Goal: Register for event/course

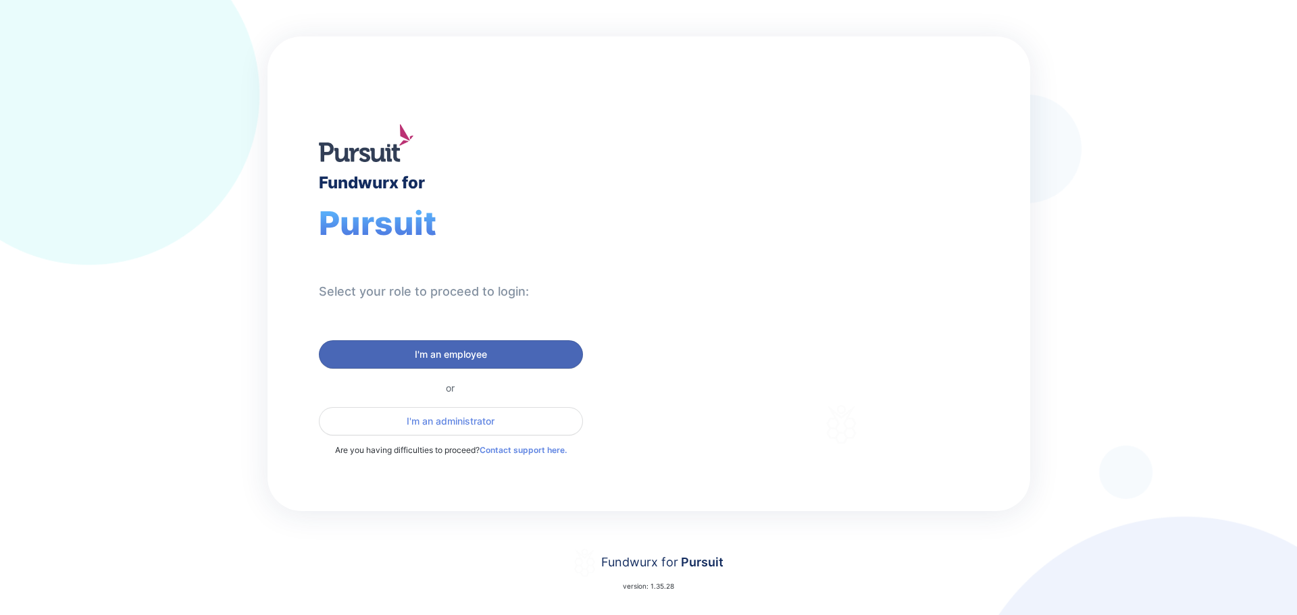
click at [500, 353] on span "I'm an employee" at bounding box center [451, 355] width 246 height 14
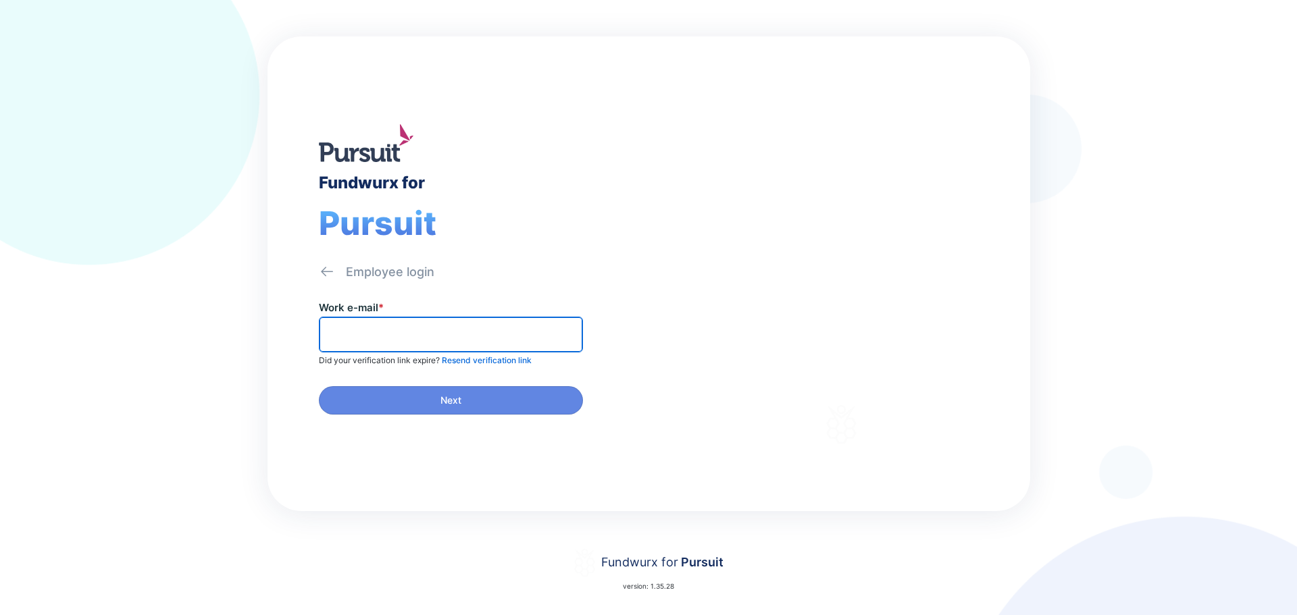
click at [499, 333] on input "text" at bounding box center [451, 334] width 252 height 21
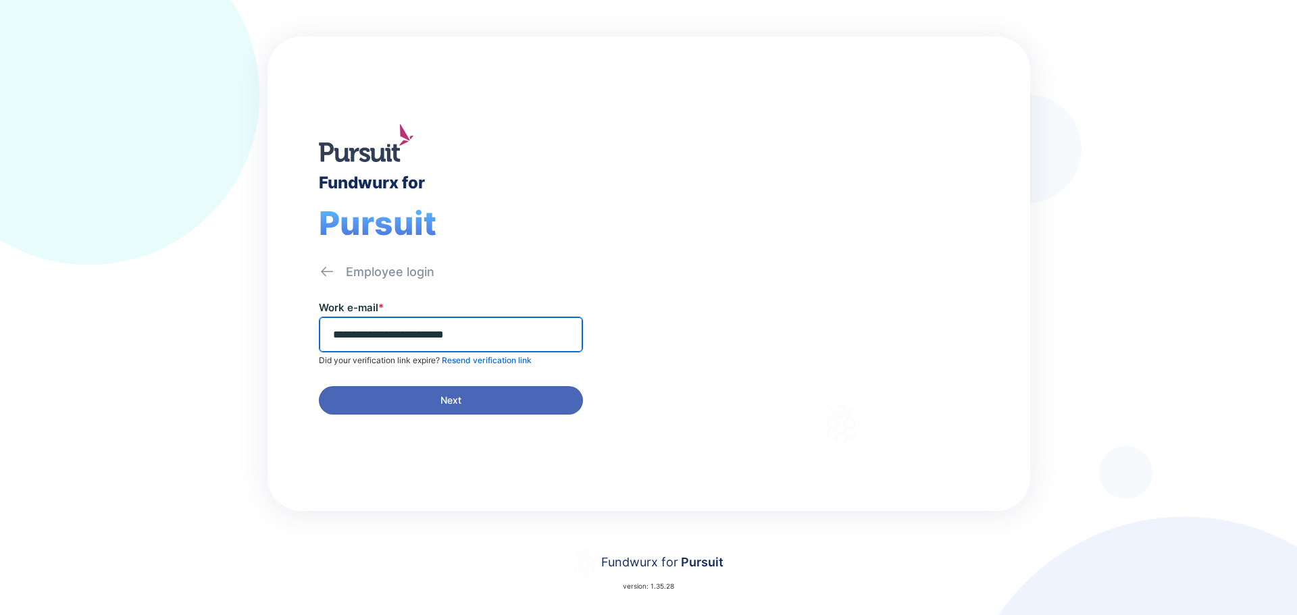
type input "**********"
click at [477, 390] on button "Next" at bounding box center [451, 400] width 264 height 28
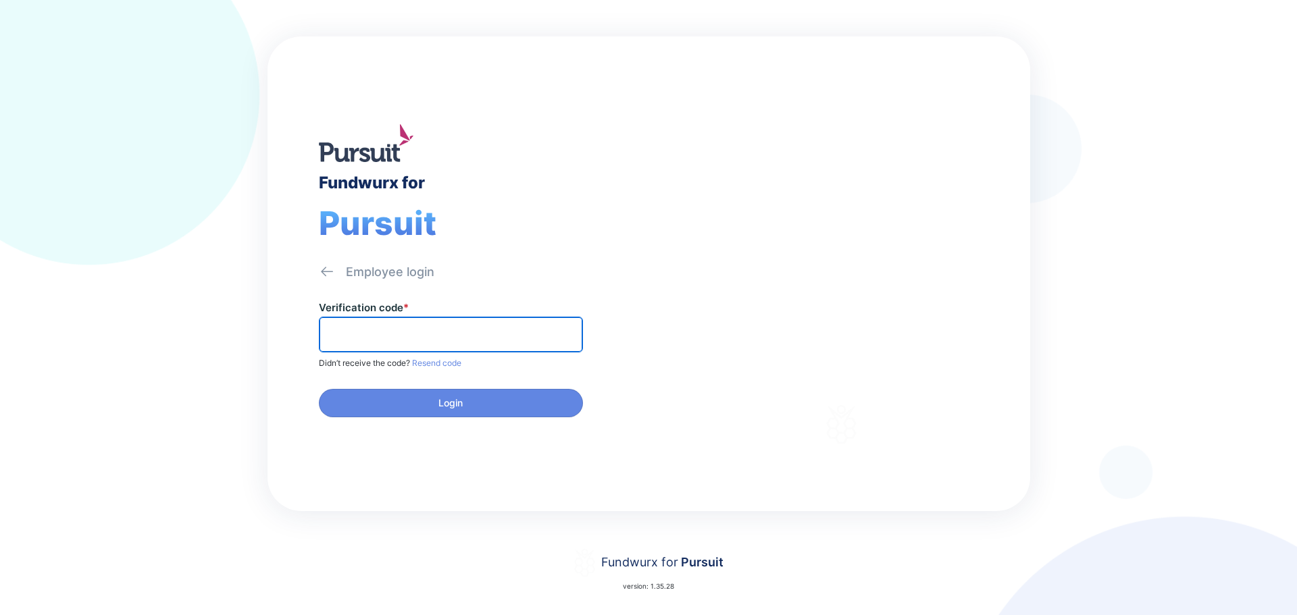
click at [546, 334] on input "text" at bounding box center [451, 334] width 252 height 21
type input "******"
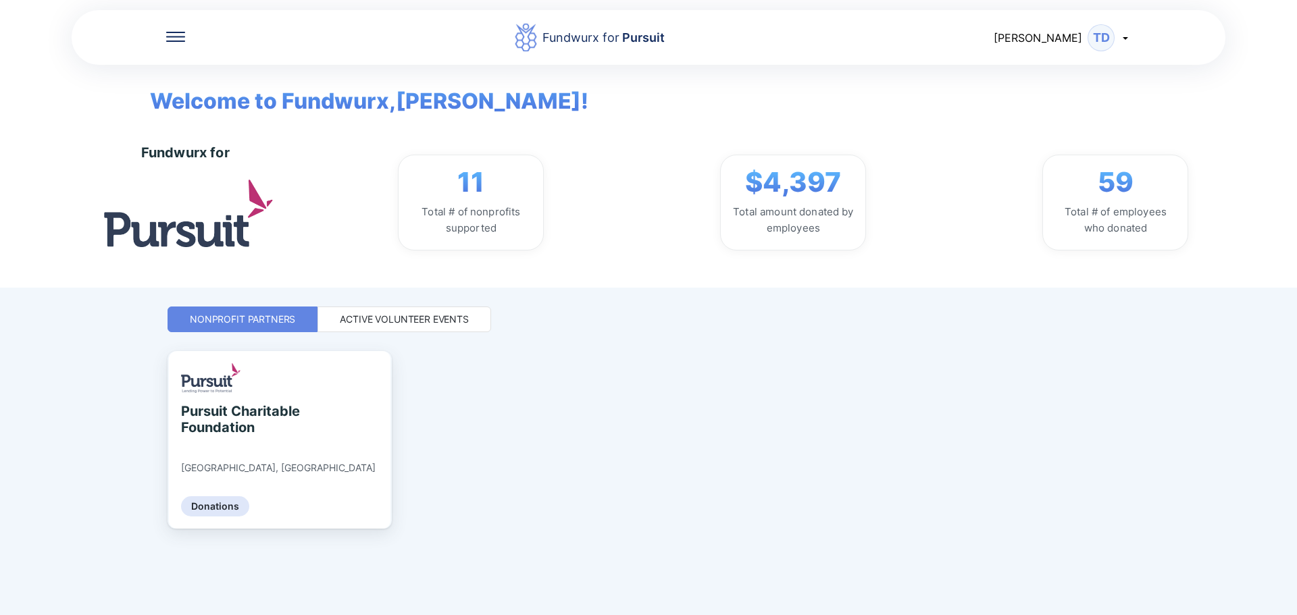
click at [449, 326] on div "Active Volunteer Events" at bounding box center [404, 320] width 129 height 14
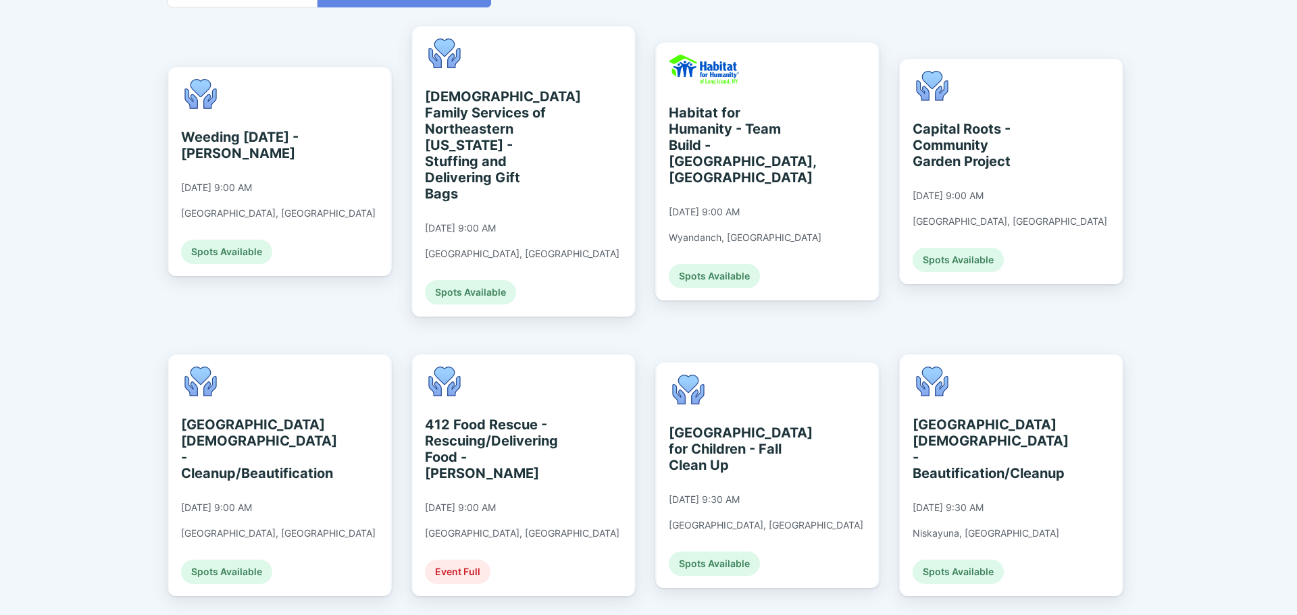
scroll to position [338, 0]
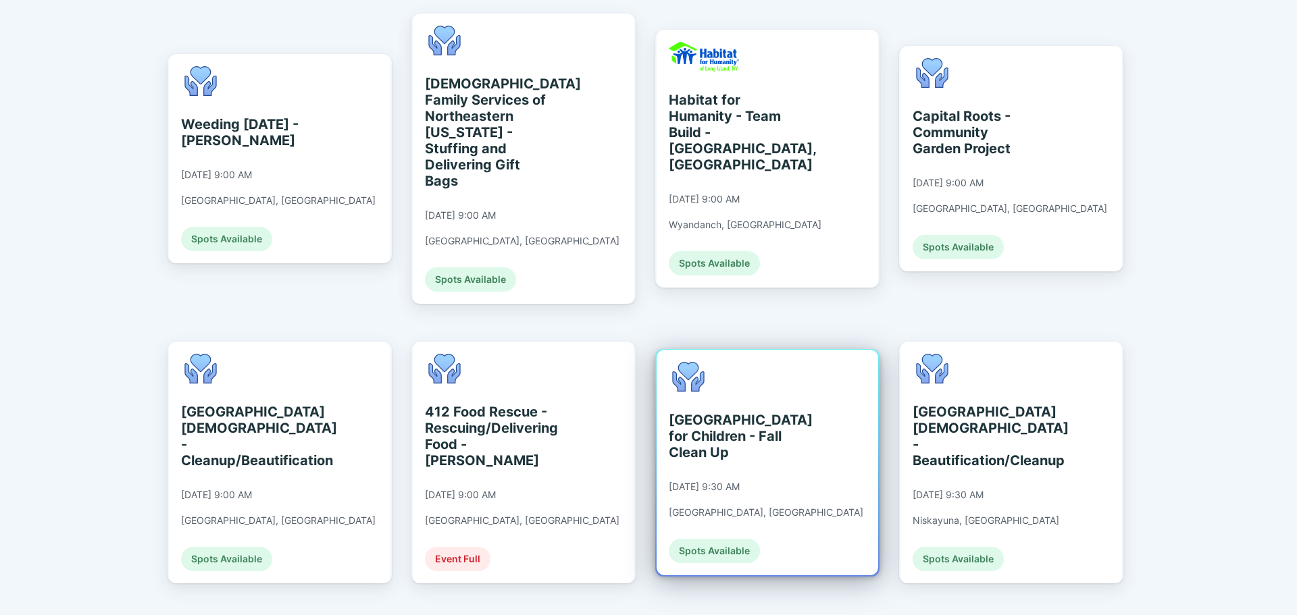
click at [698, 539] on div "Spots Available" at bounding box center [714, 551] width 91 height 24
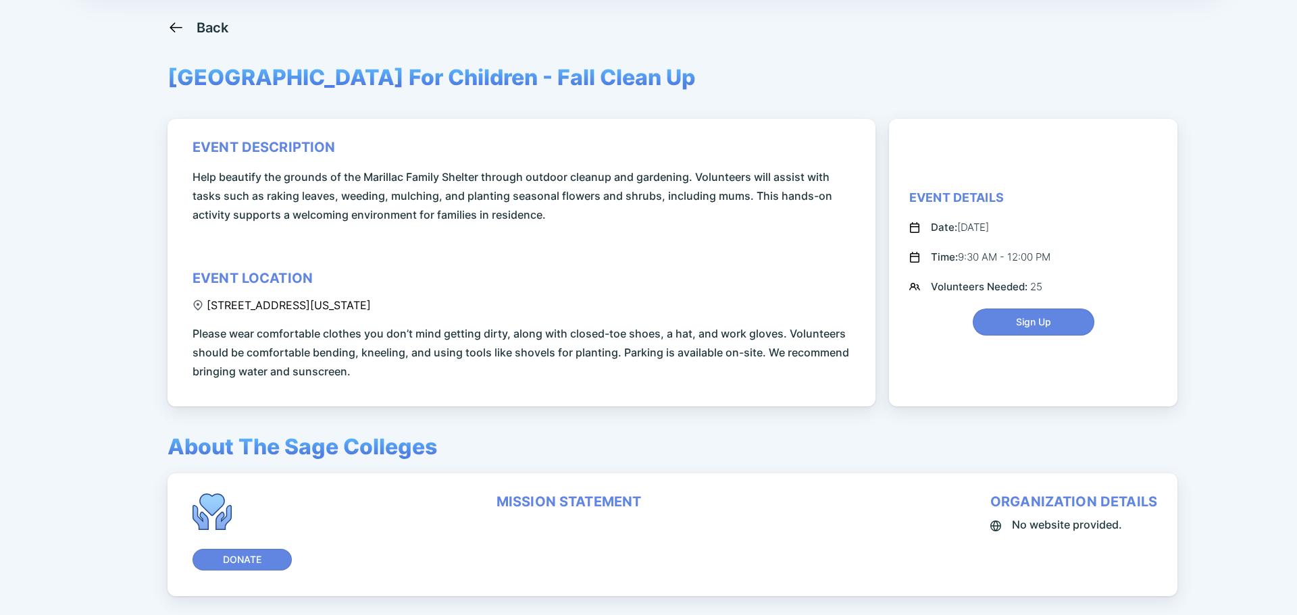
scroll to position [135, 0]
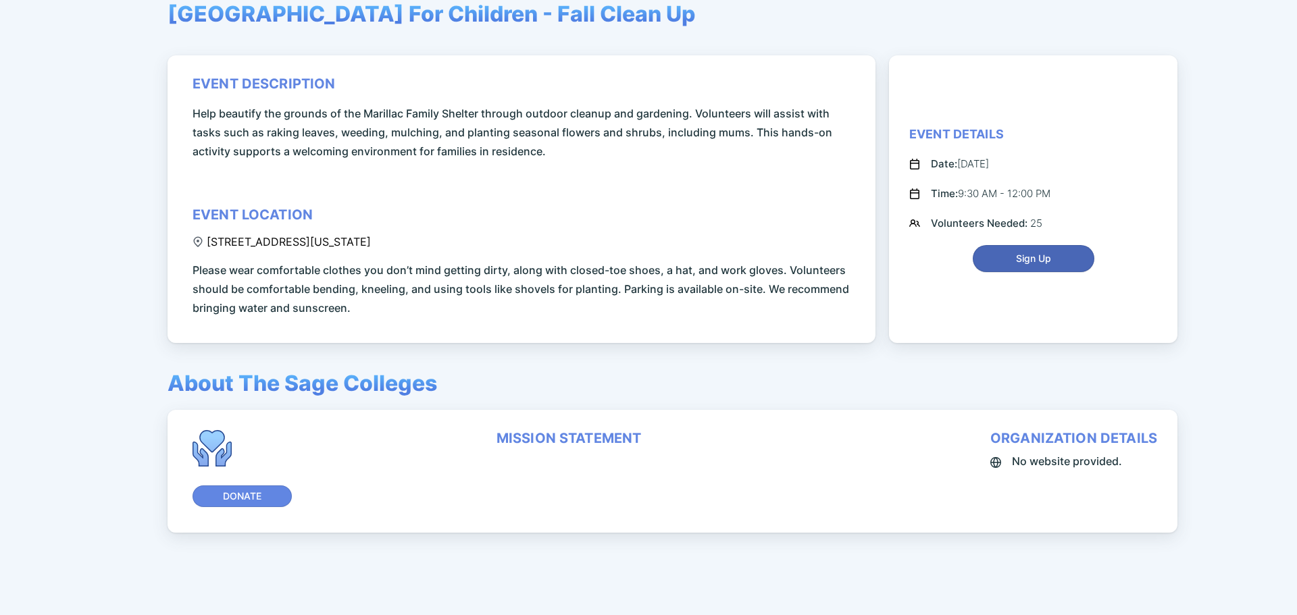
click at [1016, 264] on span "Sign Up" at bounding box center [1033, 259] width 35 height 14
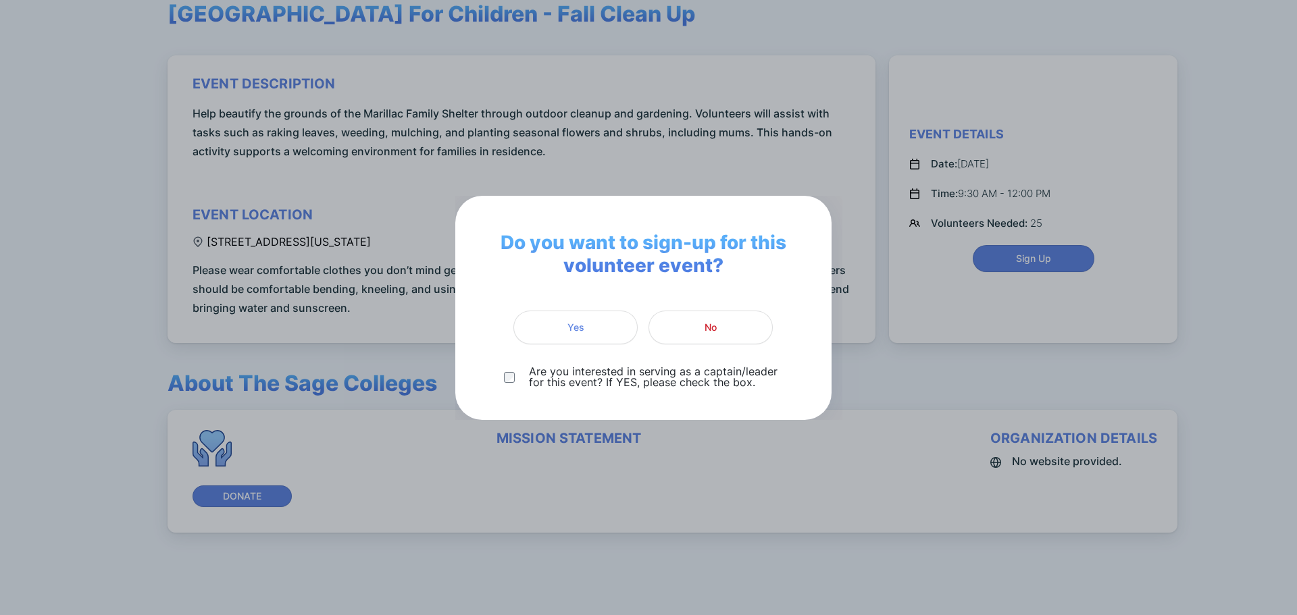
click at [595, 386] on p "Are you interested in serving as a captain/leader for this event? If YES, pleas…" at bounding box center [655, 377] width 253 height 22
click at [544, 133] on div "Do you want to sign-up for this volunteer event? Yes No Are you interested in s…" at bounding box center [648, 307] width 1297 height 615
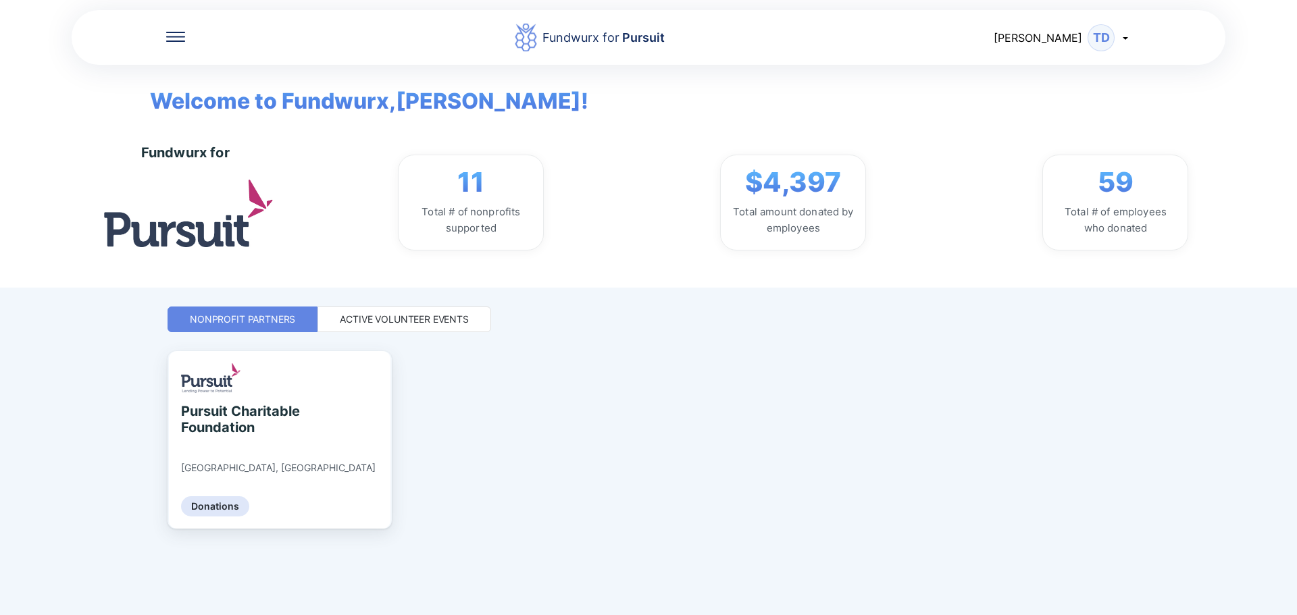
click at [382, 313] on div "Active Volunteer Events" at bounding box center [404, 320] width 129 height 14
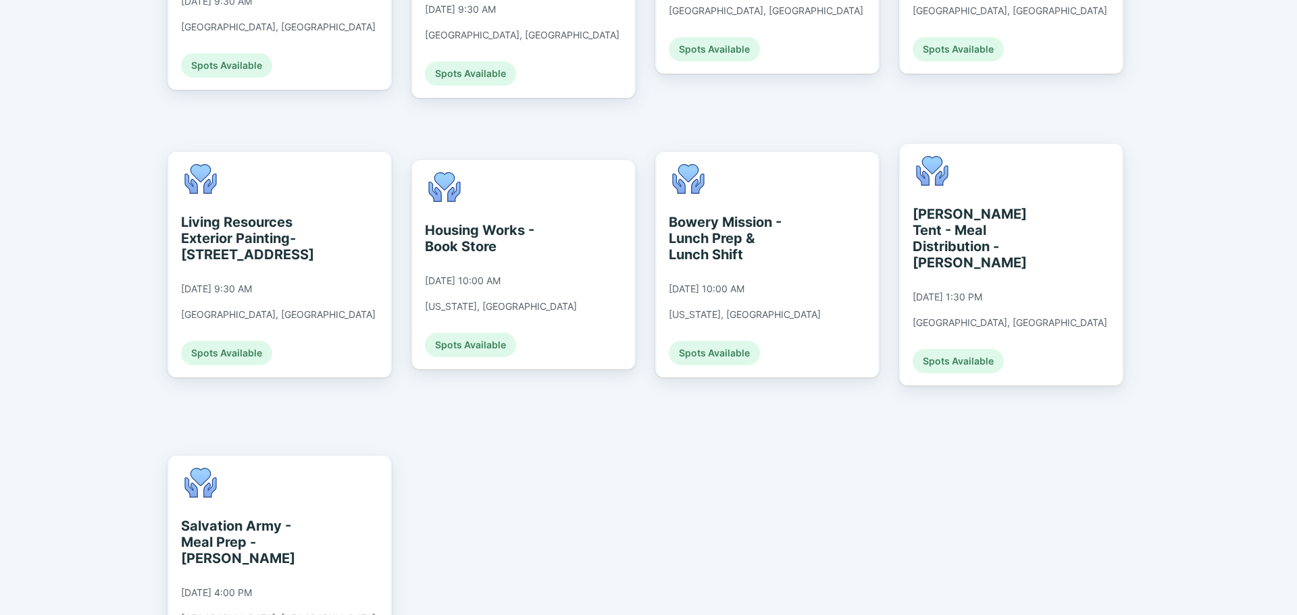
scroll to position [1148, 0]
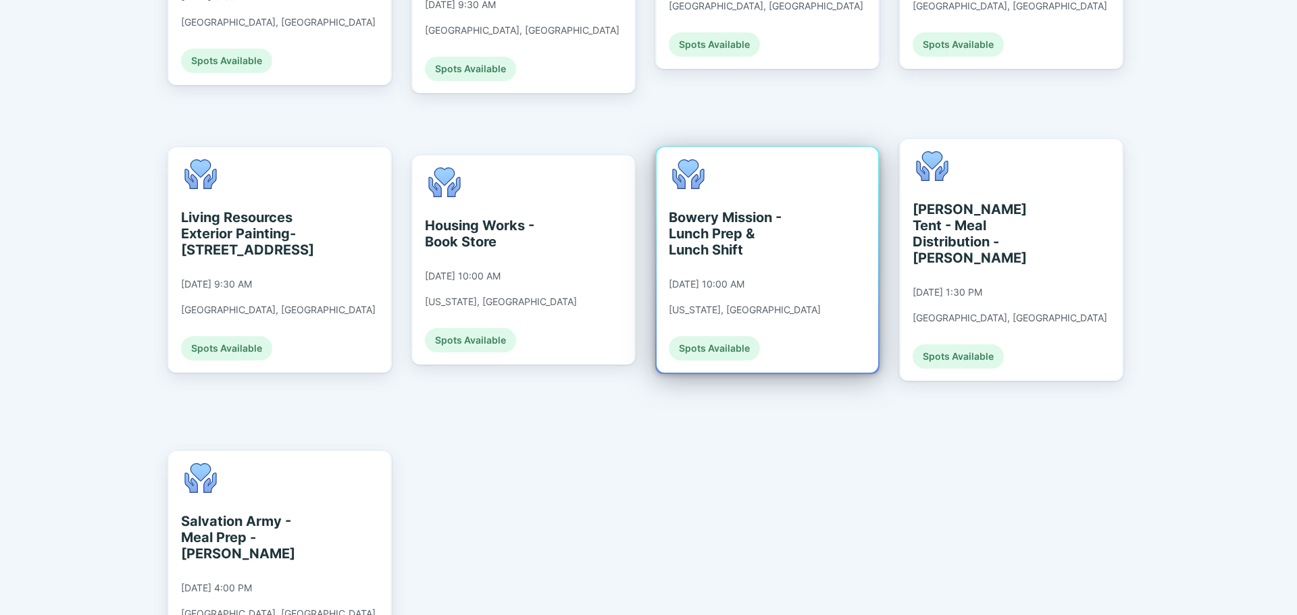
click at [750, 209] on div "Bowery Mission - Lunch Prep & Lunch Shift" at bounding box center [731, 233] width 124 height 49
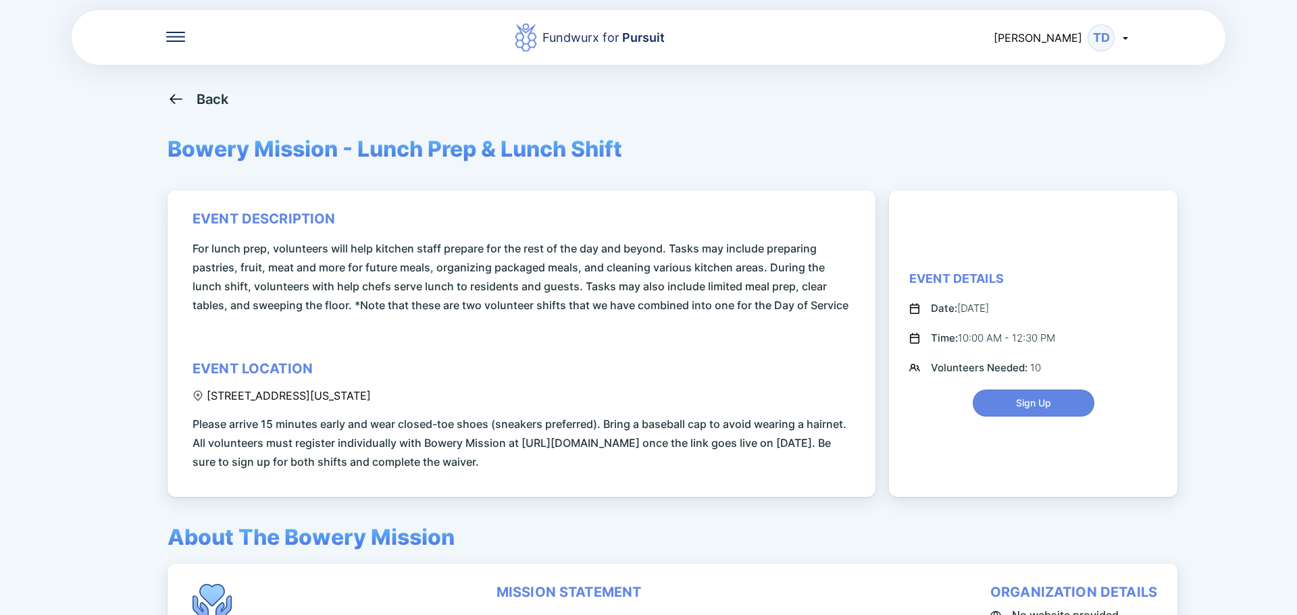
drag, startPoint x: 233, startPoint y: 97, endPoint x: 219, endPoint y: 99, distance: 13.6
click at [226, 98] on div "Back" at bounding box center [648, 98] width 962 height 17
click at [219, 99] on div "Back" at bounding box center [213, 99] width 32 height 16
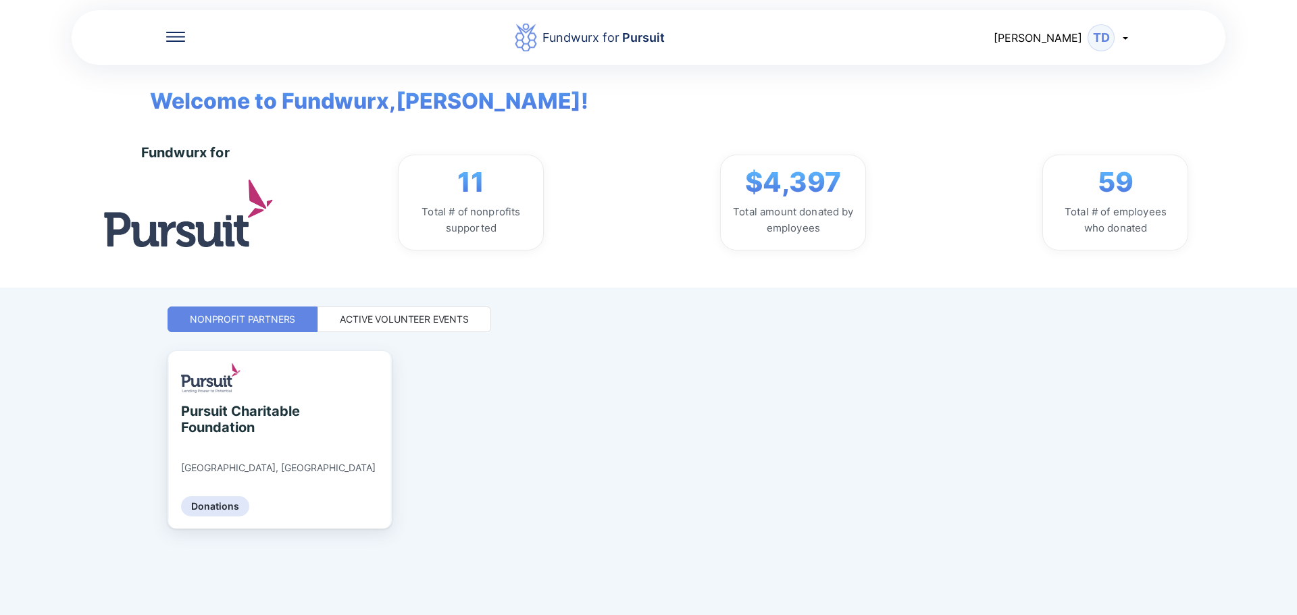
click at [402, 309] on div "Active Volunteer Events" at bounding box center [404, 320] width 174 height 26
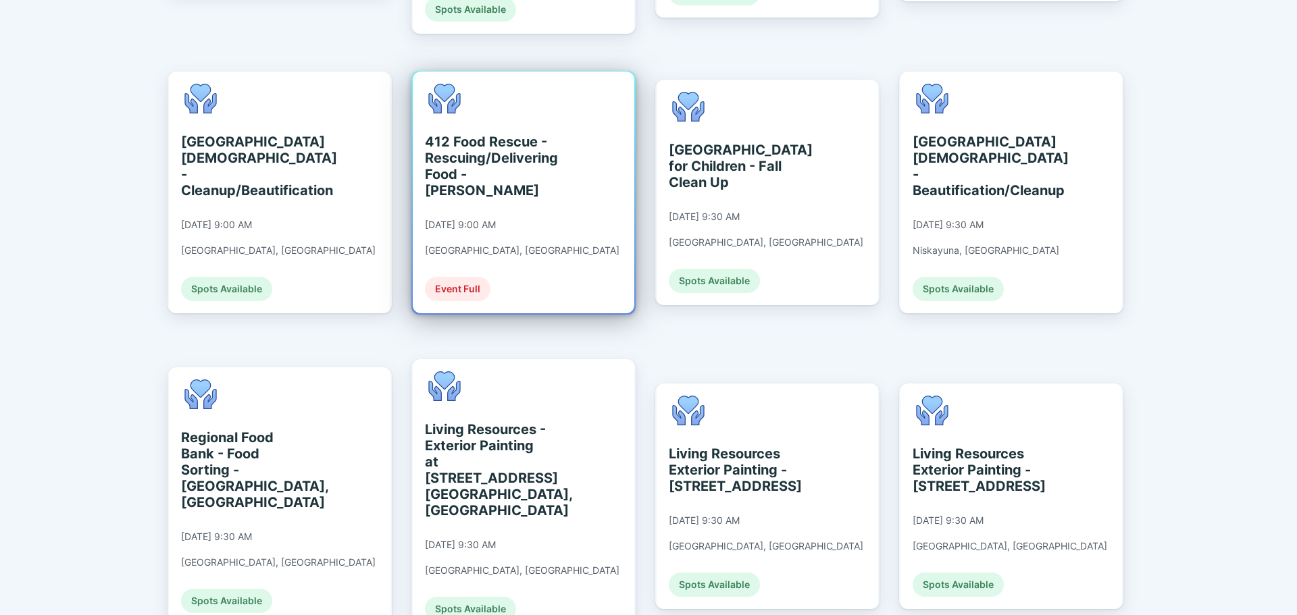
scroll to position [675, 0]
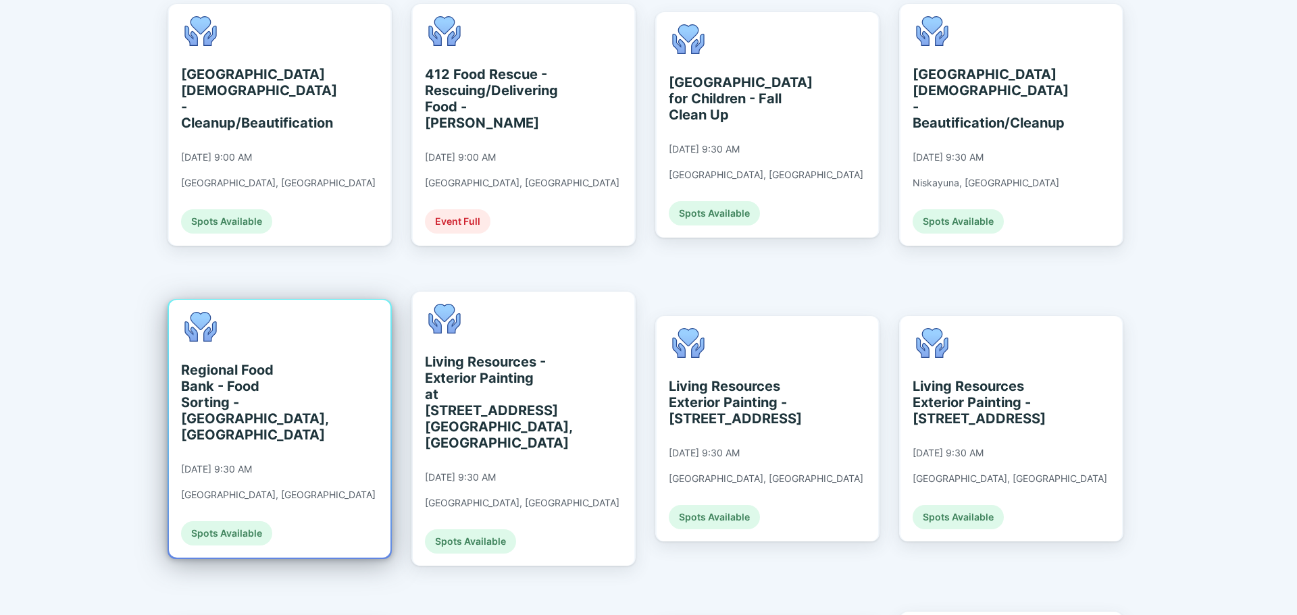
click at [224, 386] on div "Regional Food Bank - Food Sorting - [GEOGRAPHIC_DATA], [GEOGRAPHIC_DATA]" at bounding box center [243, 402] width 124 height 81
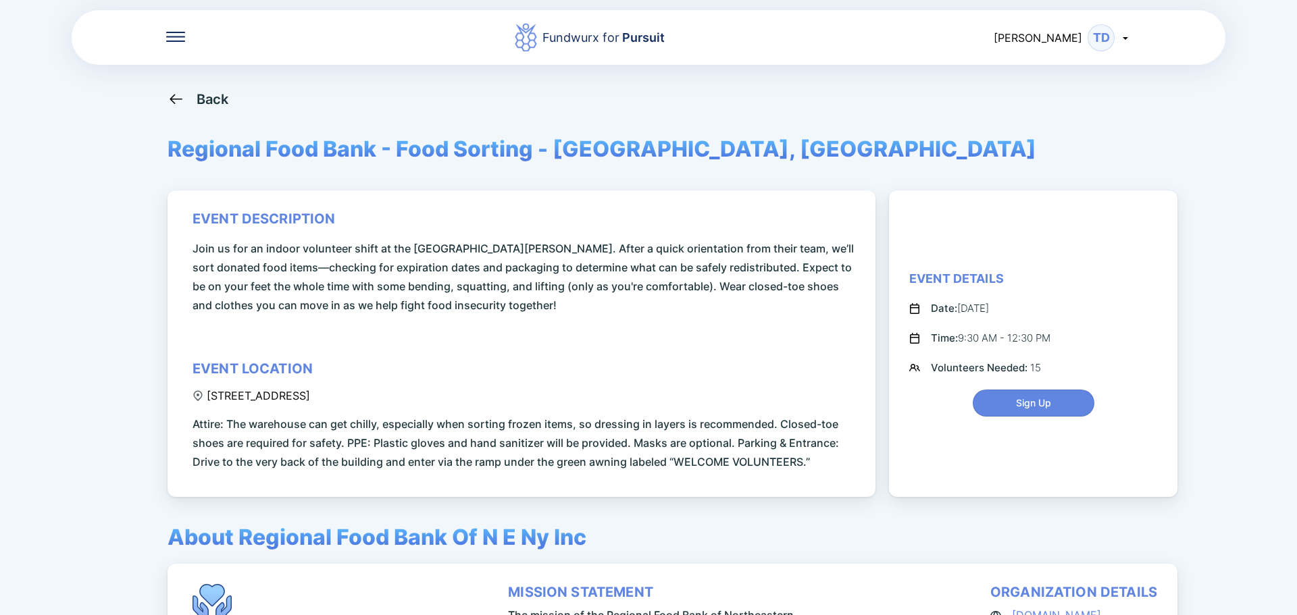
click at [208, 104] on div "Back" at bounding box center [213, 99] width 32 height 16
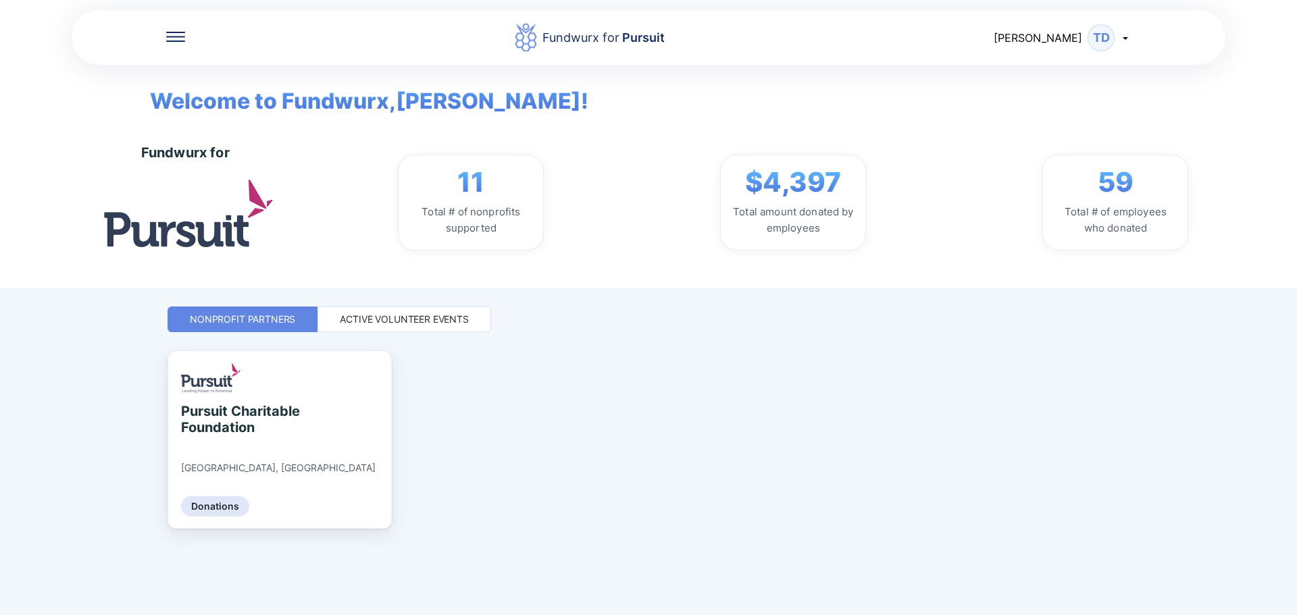
click at [392, 321] on div "Active Volunteer Events" at bounding box center [404, 320] width 129 height 14
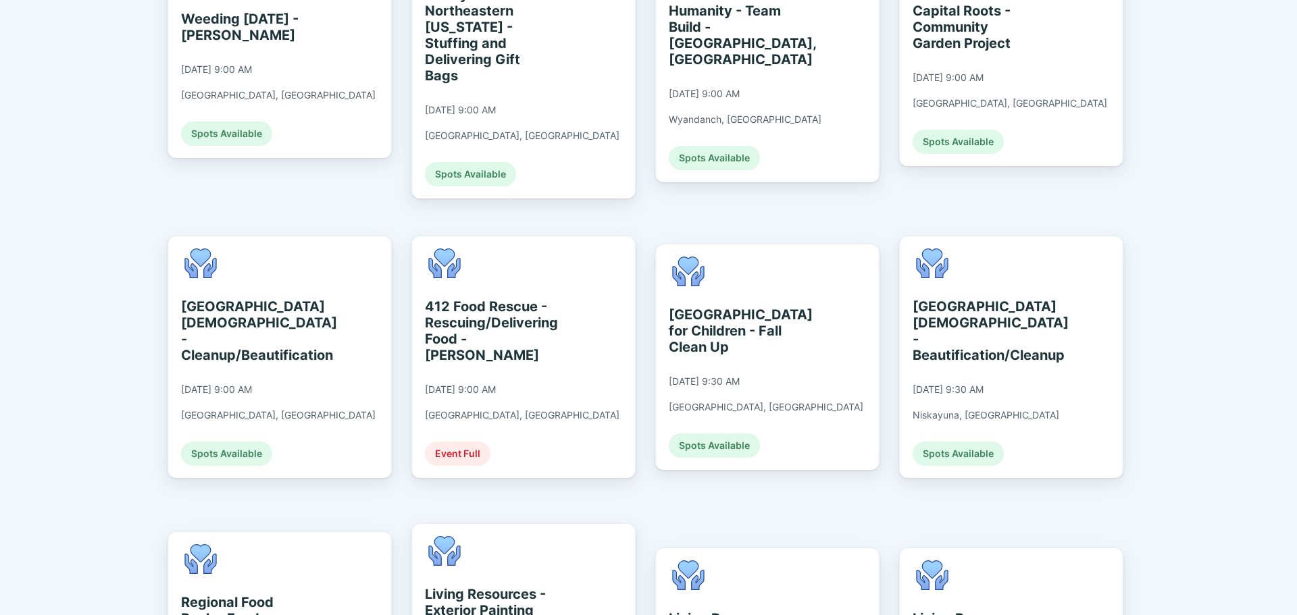
scroll to position [408, 0]
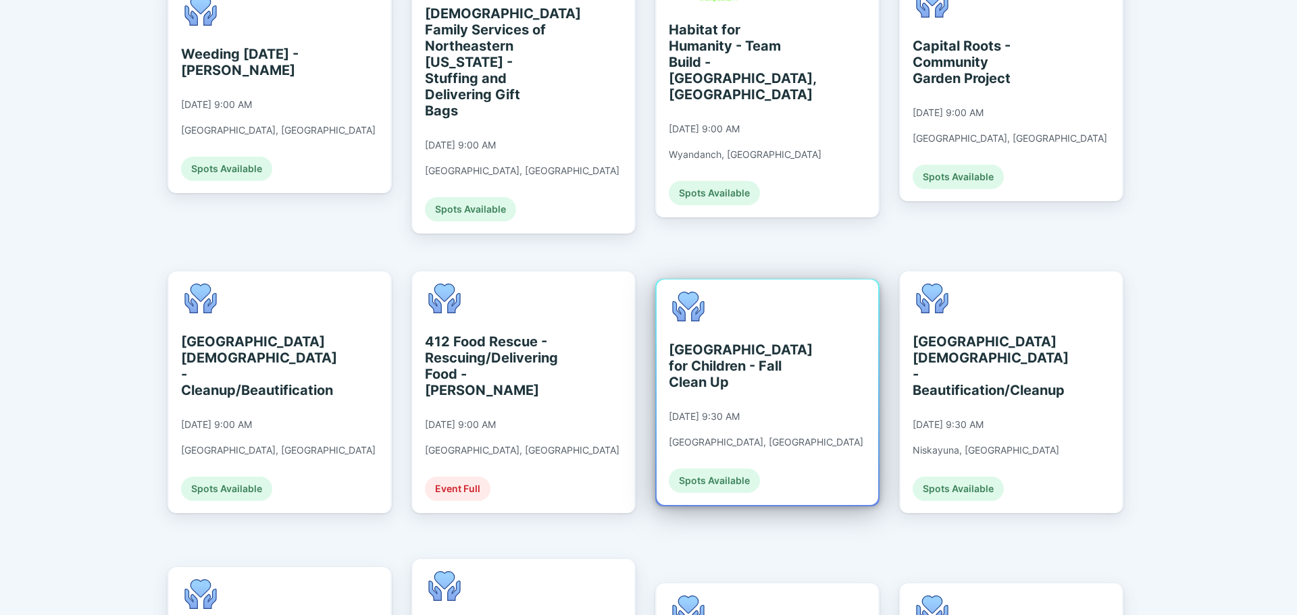
click at [706, 469] on div "Spots Available" at bounding box center [714, 481] width 91 height 24
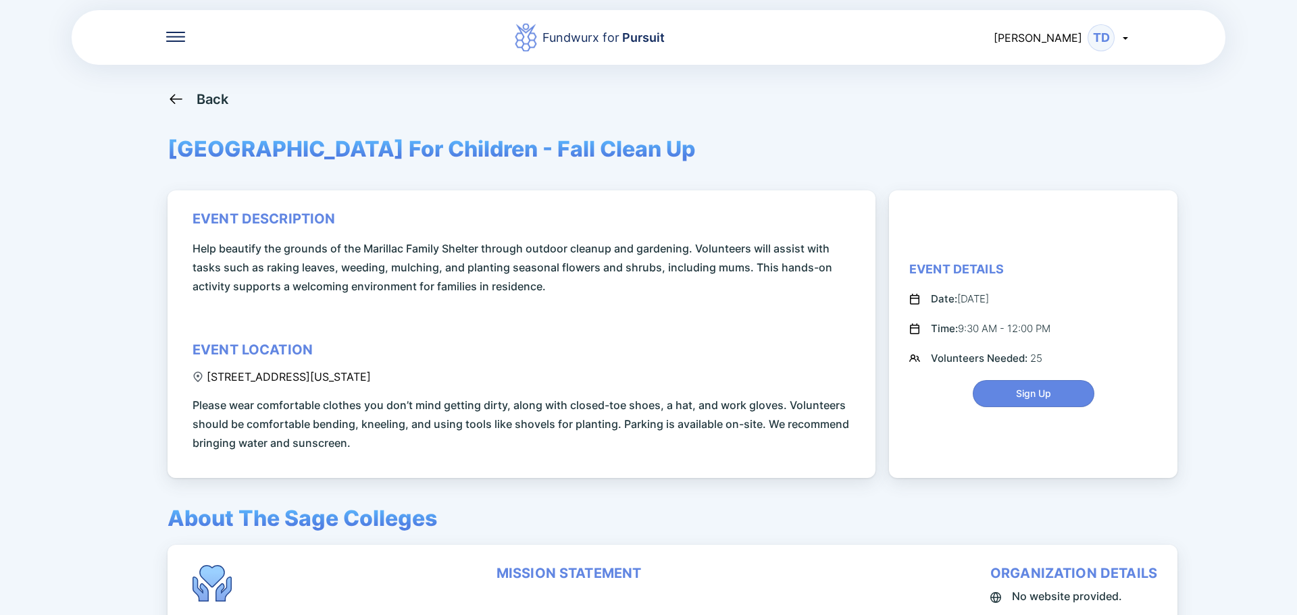
click at [188, 105] on div "Back" at bounding box center [197, 98] width 61 height 17
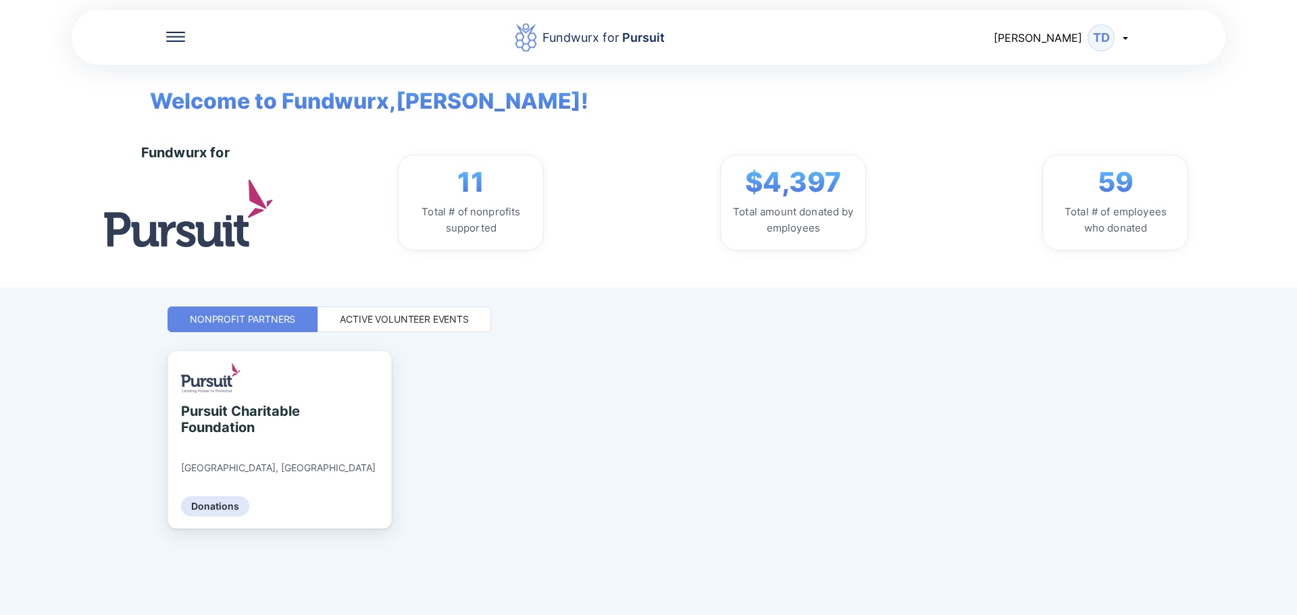
click at [366, 318] on div "Active Volunteer Events" at bounding box center [404, 320] width 129 height 14
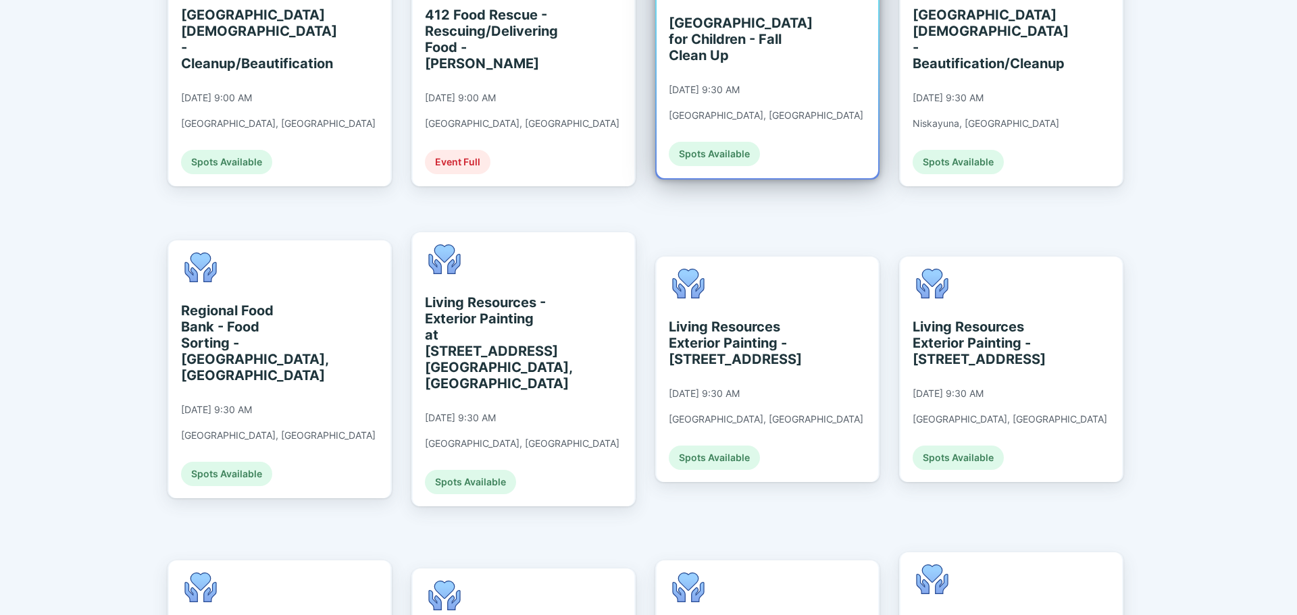
scroll to position [743, 0]
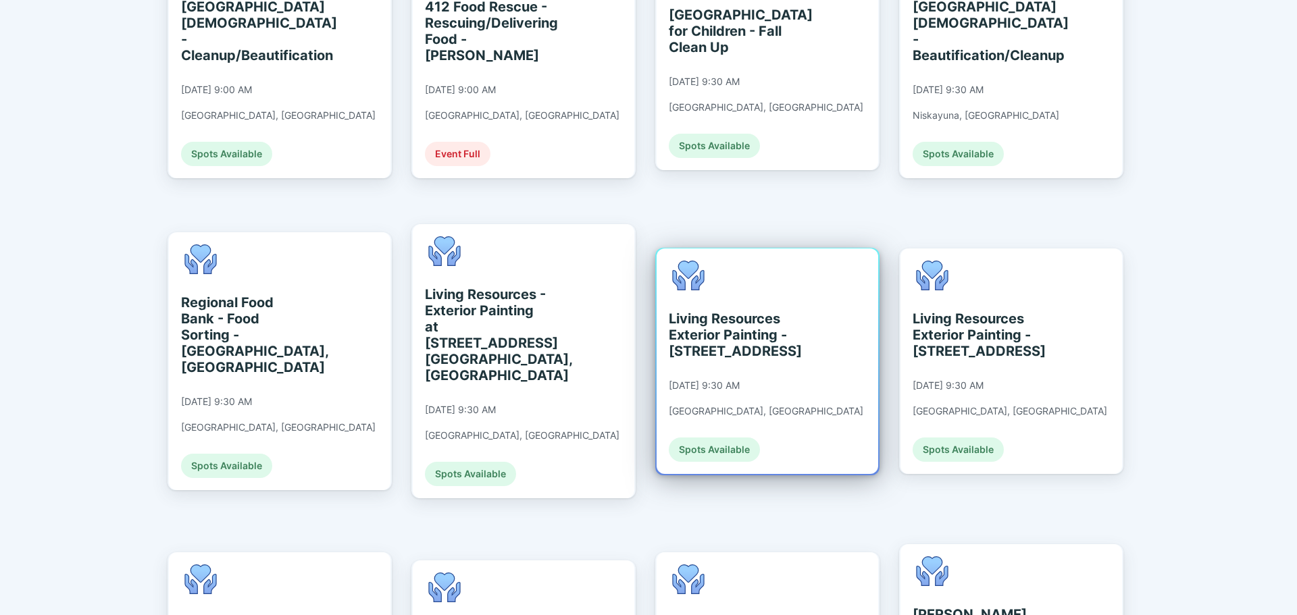
click at [775, 311] on div "Living Resources Exterior Painting - [STREET_ADDRESS]" at bounding box center [731, 335] width 124 height 49
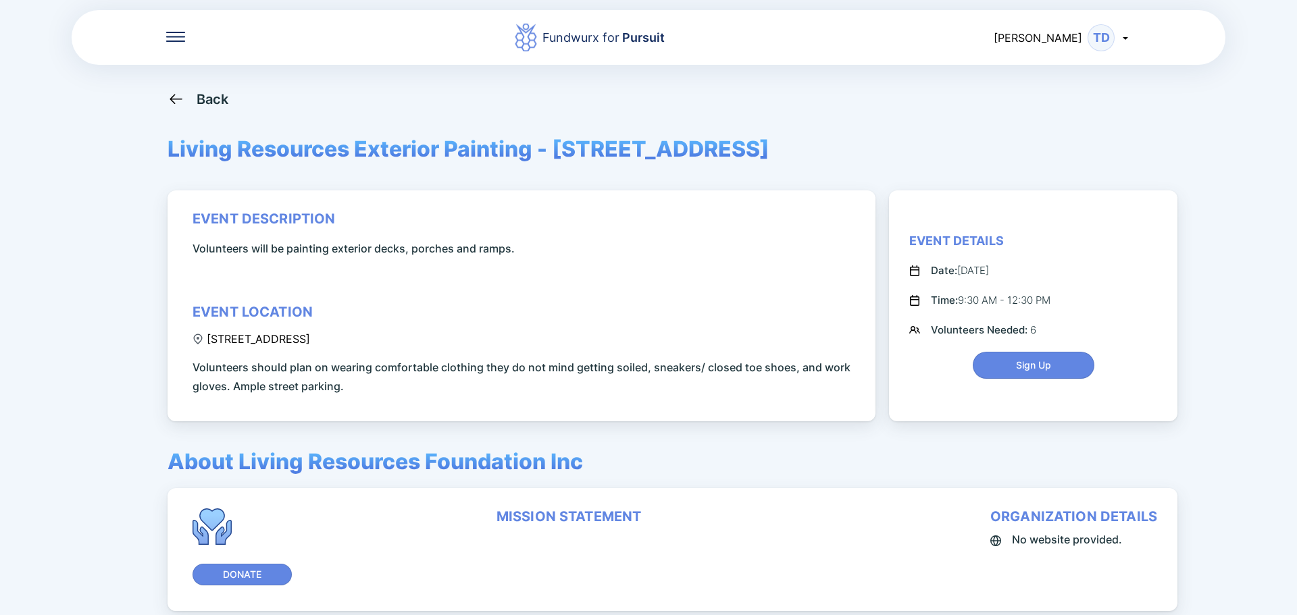
click at [205, 103] on div "Back" at bounding box center [213, 99] width 32 height 16
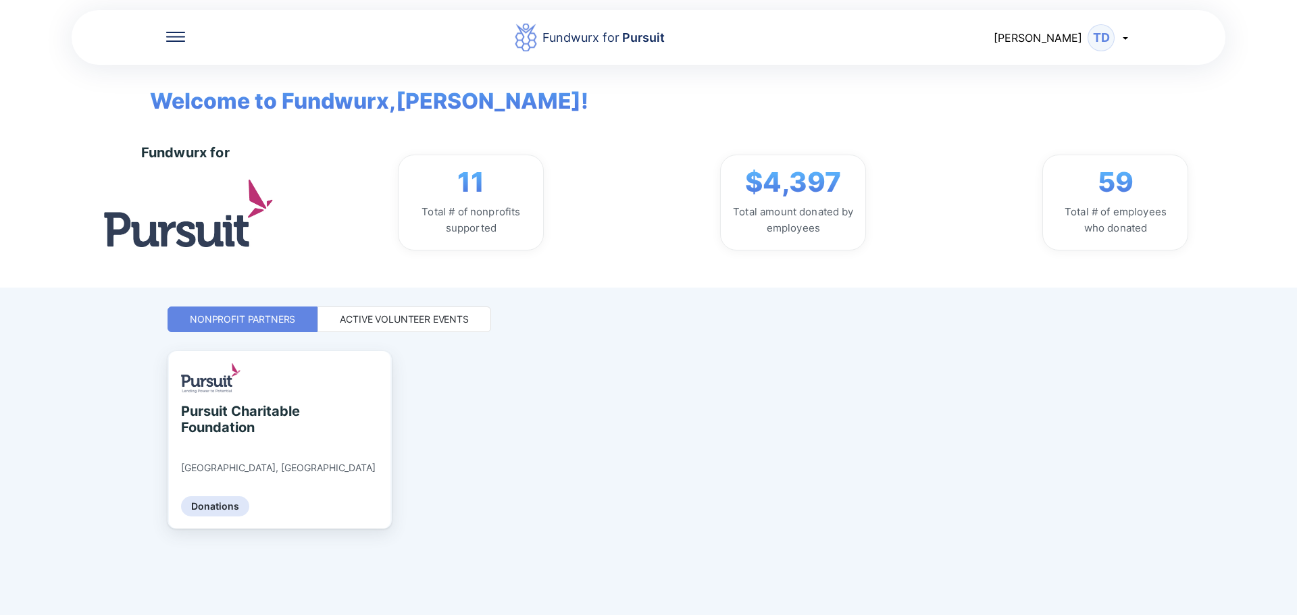
click at [407, 313] on div "Active Volunteer Events" at bounding box center [404, 320] width 129 height 14
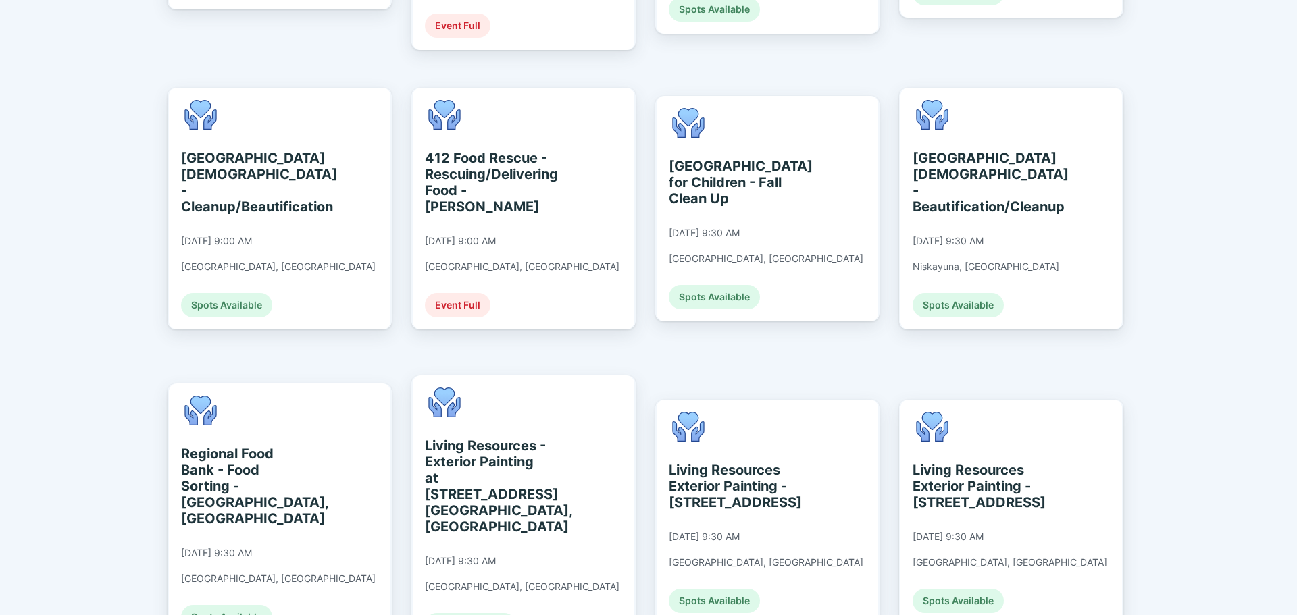
scroll to position [743, 0]
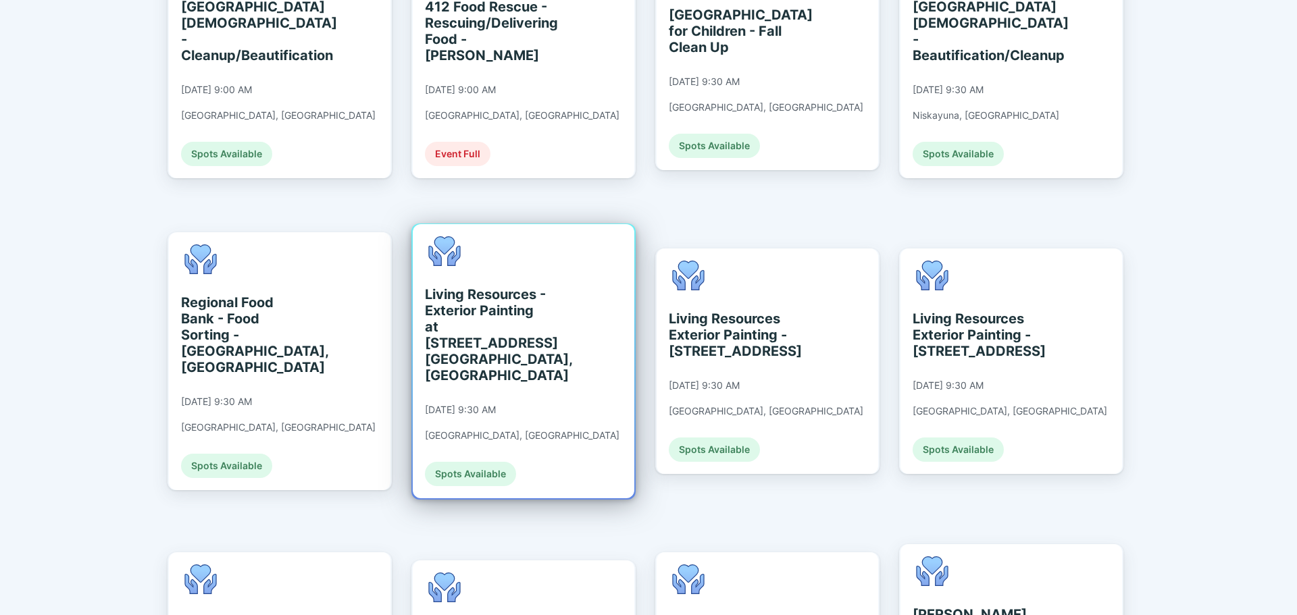
click at [425, 316] on div "Living Resources - Exterior Painting at [STREET_ADDRESS] [GEOGRAPHIC_DATA], [GE…" at bounding box center [487, 334] width 124 height 97
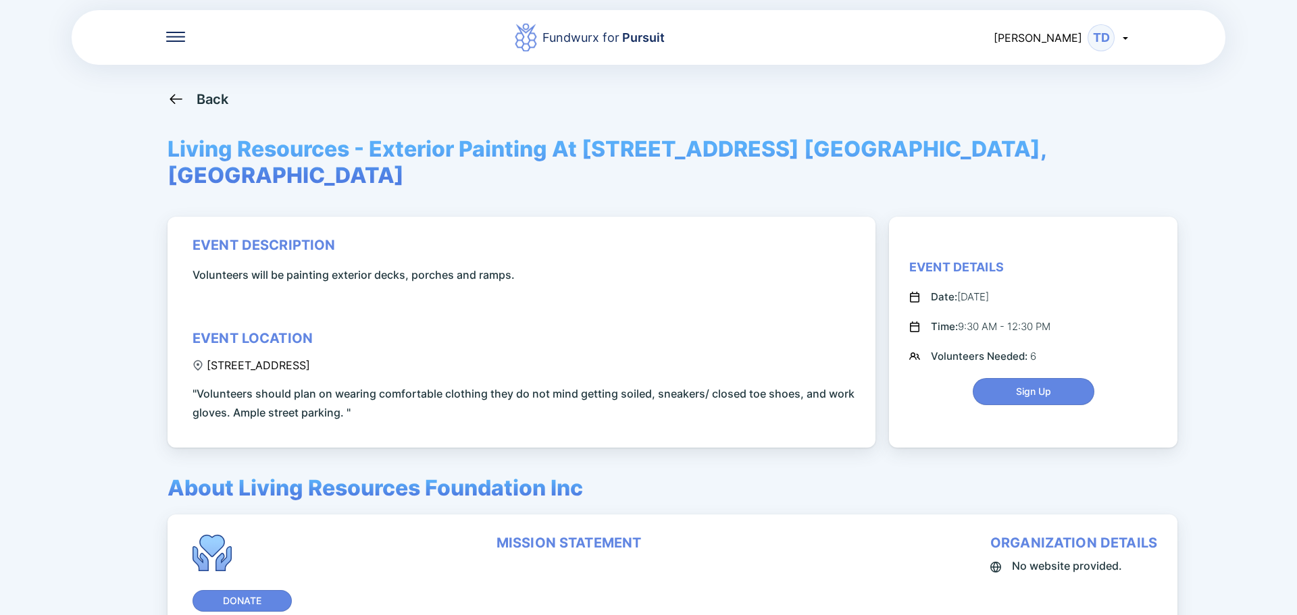
click at [179, 100] on icon at bounding box center [175, 98] width 17 height 17
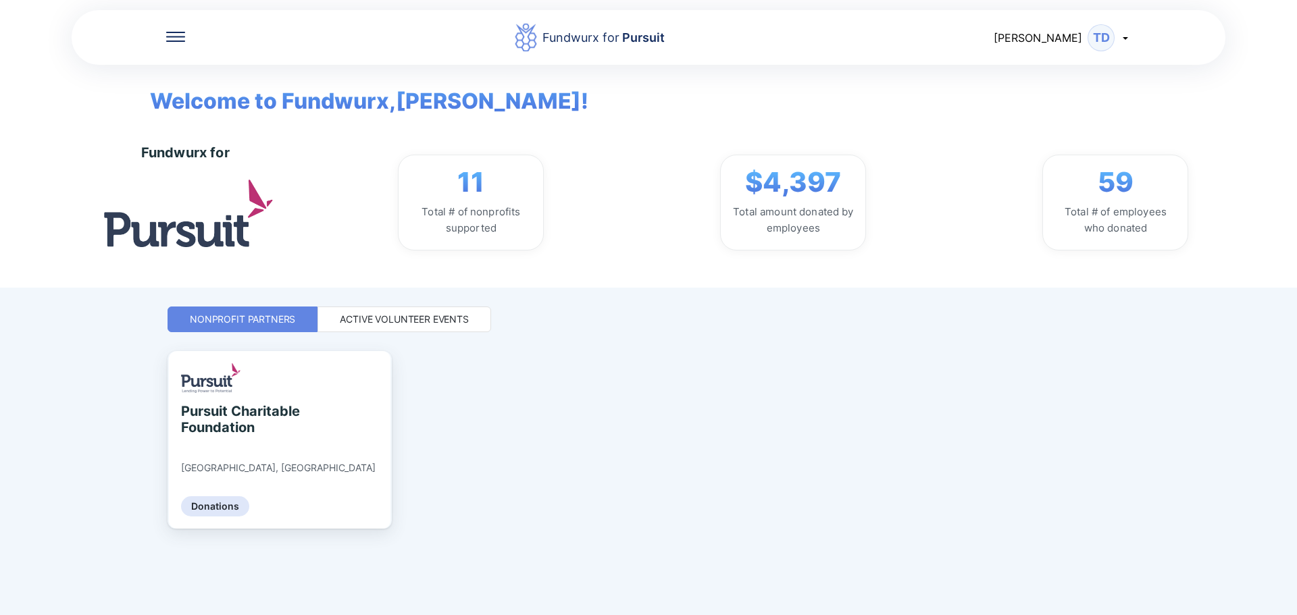
click at [430, 325] on div "Active Volunteer Events" at bounding box center [404, 320] width 129 height 14
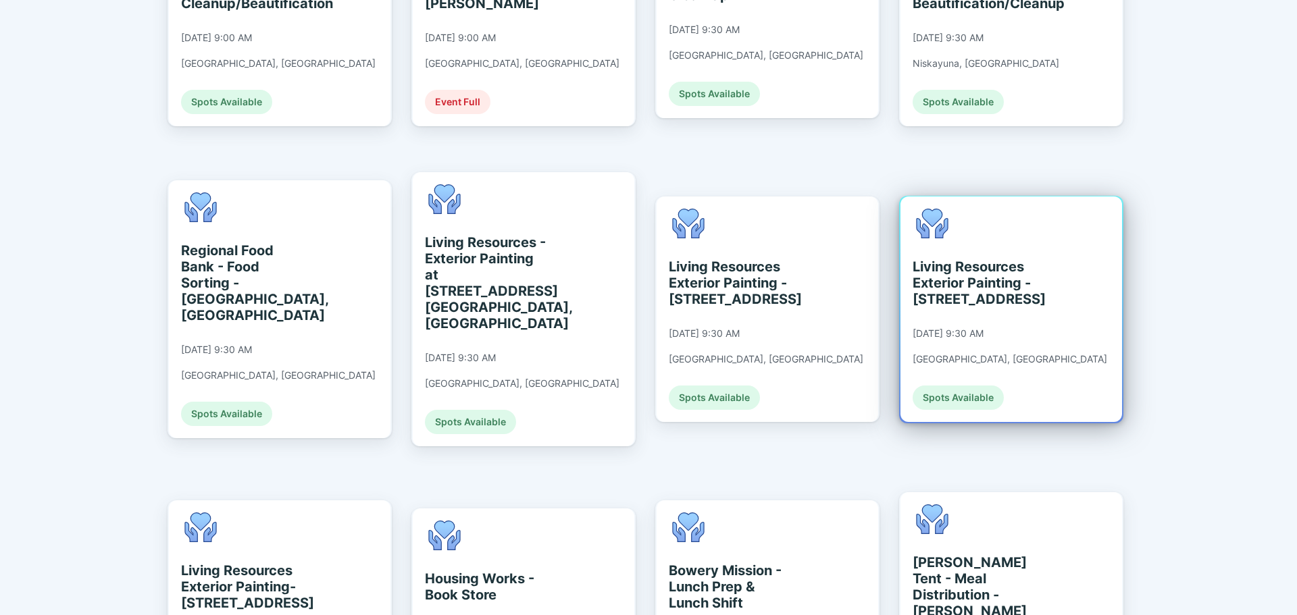
scroll to position [810, 0]
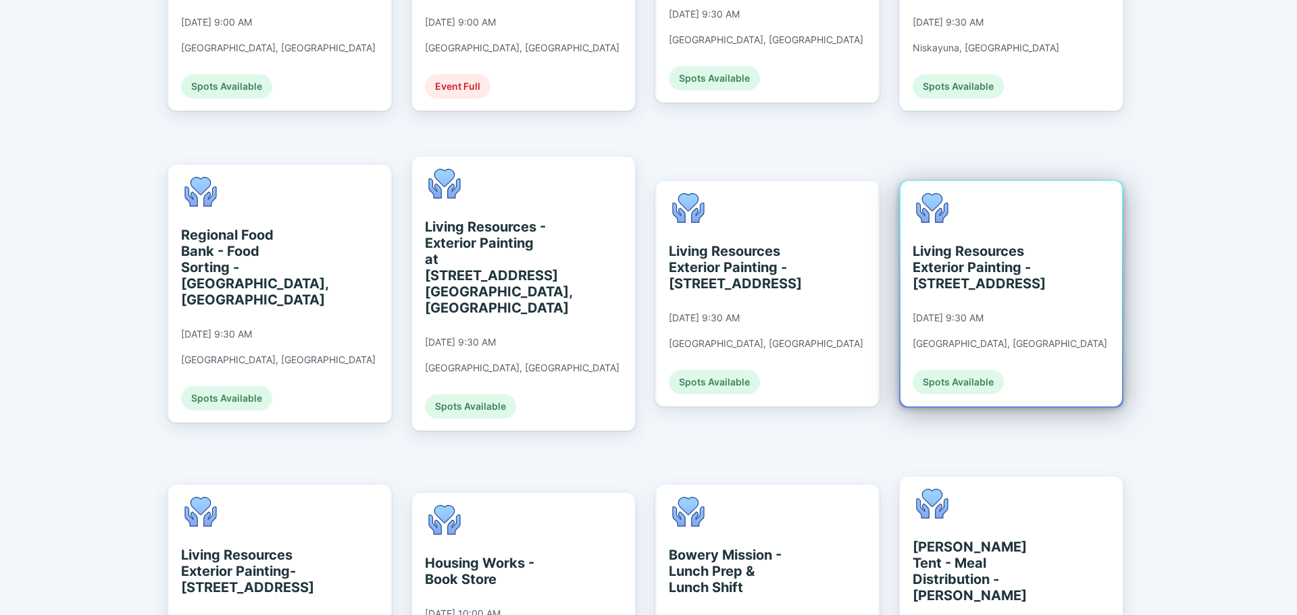
click at [1020, 251] on div "Living Resources Exterior Painting - [STREET_ADDRESS]" at bounding box center [974, 267] width 124 height 49
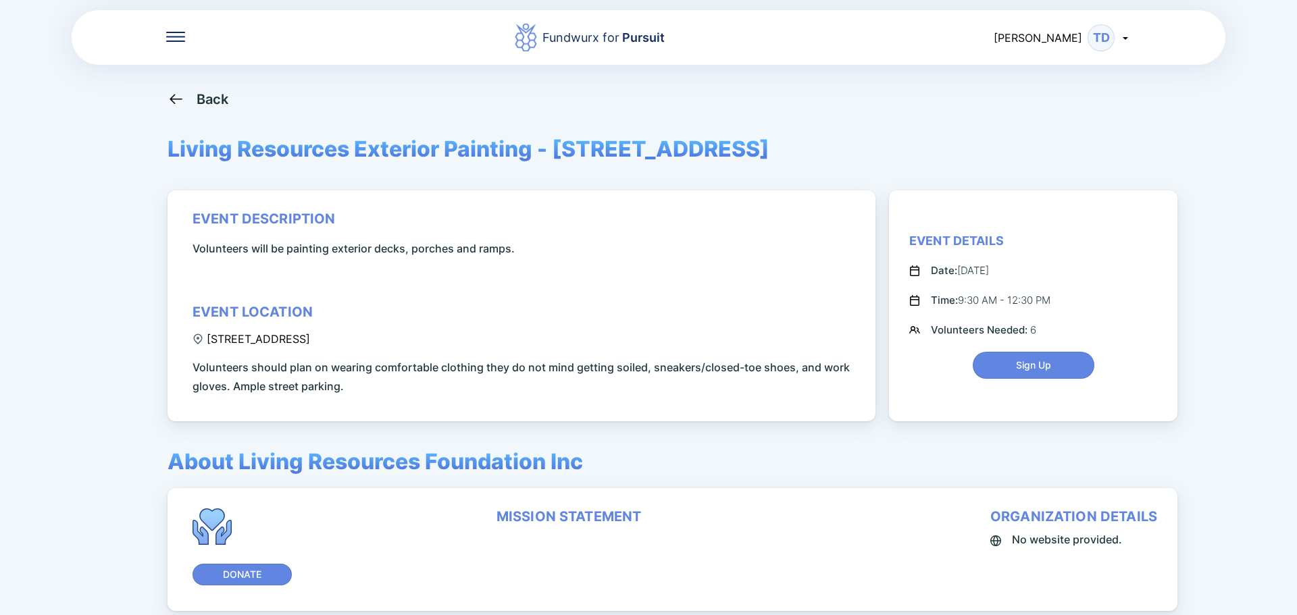
click at [218, 91] on div "Back" at bounding box center [213, 99] width 32 height 16
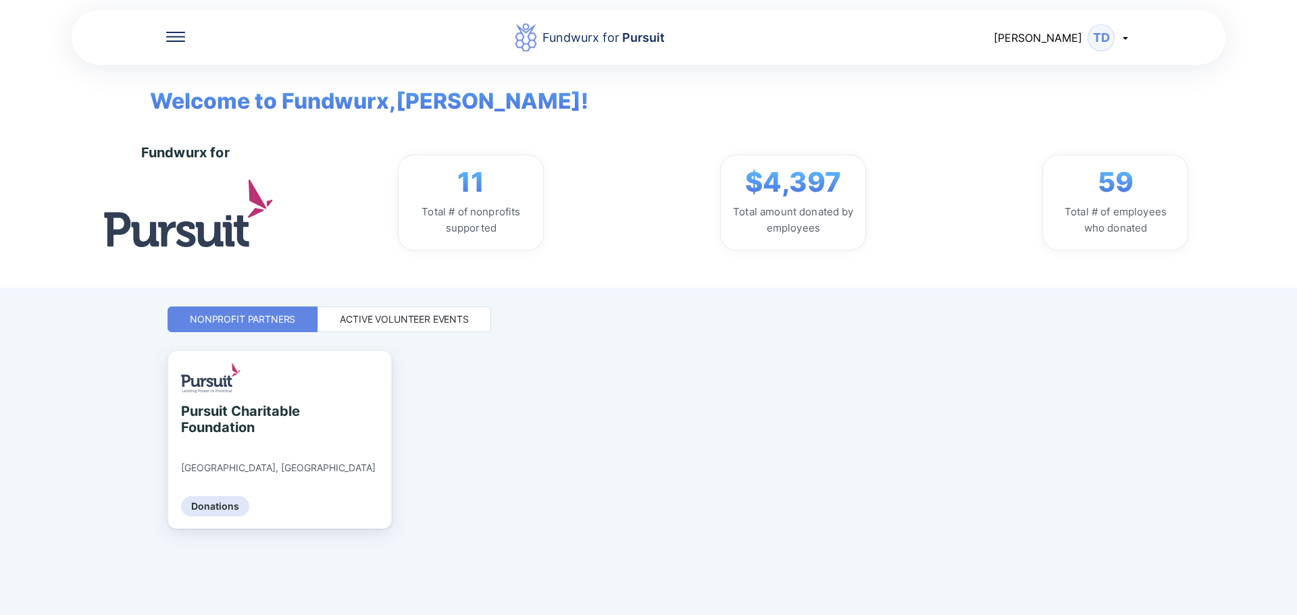
click at [400, 326] on div "Active Volunteer Events" at bounding box center [404, 320] width 174 height 26
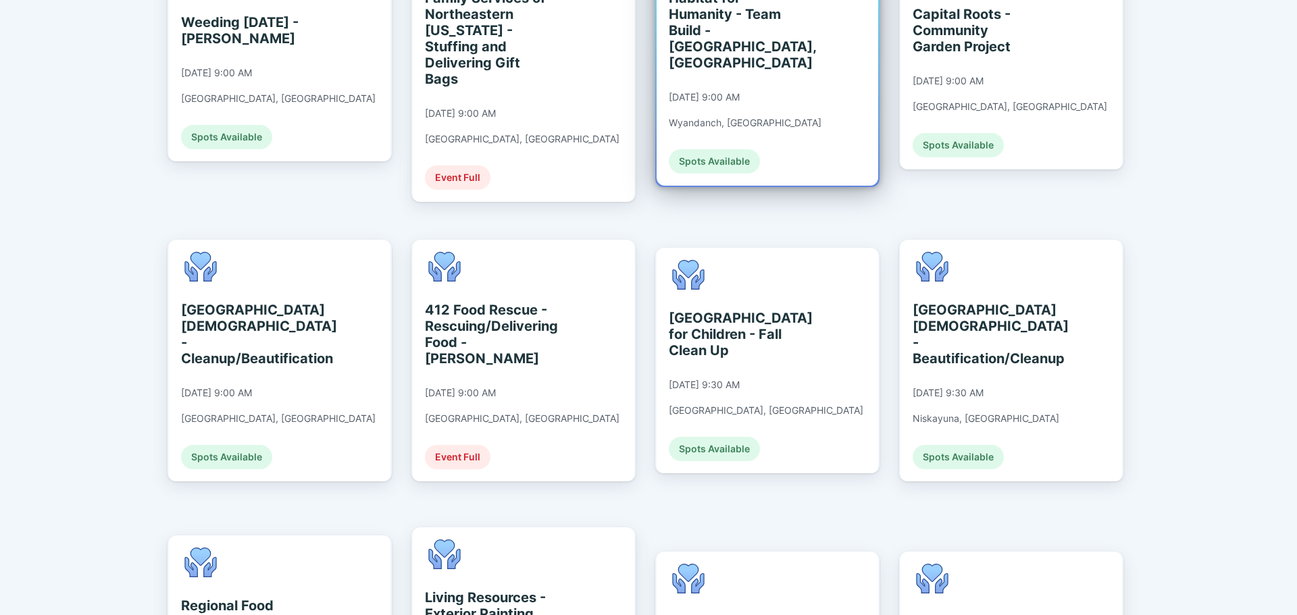
scroll to position [540, 0]
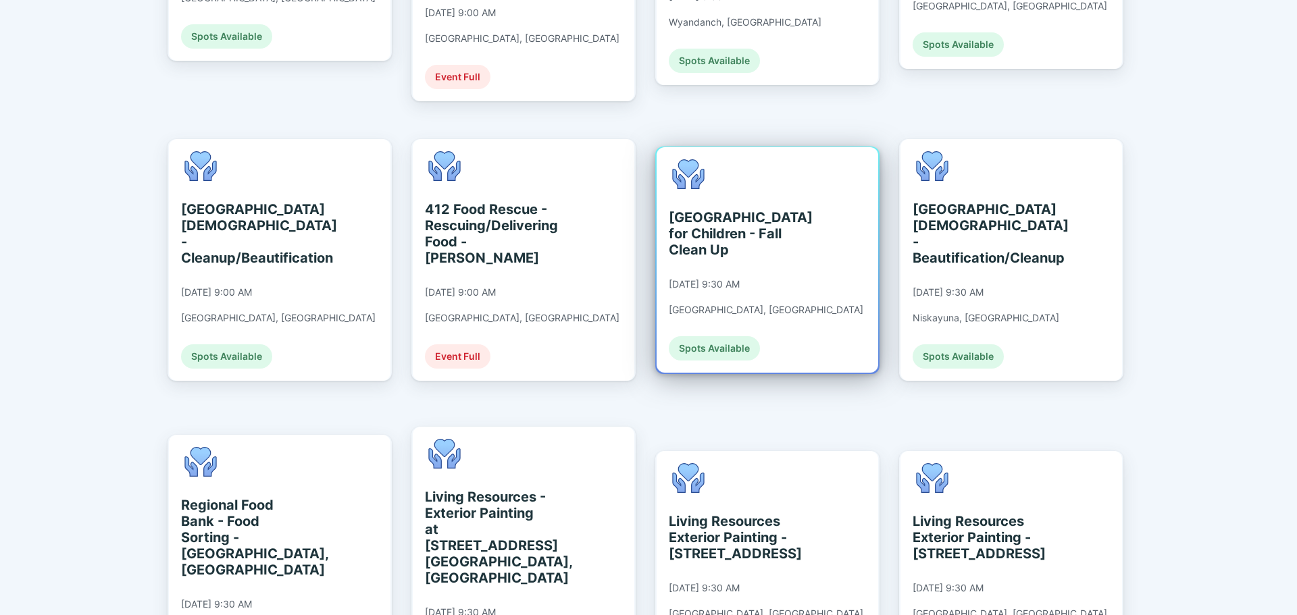
click at [770, 209] on div "[GEOGRAPHIC_DATA] for Children - Fall Clean Up" at bounding box center [731, 233] width 124 height 49
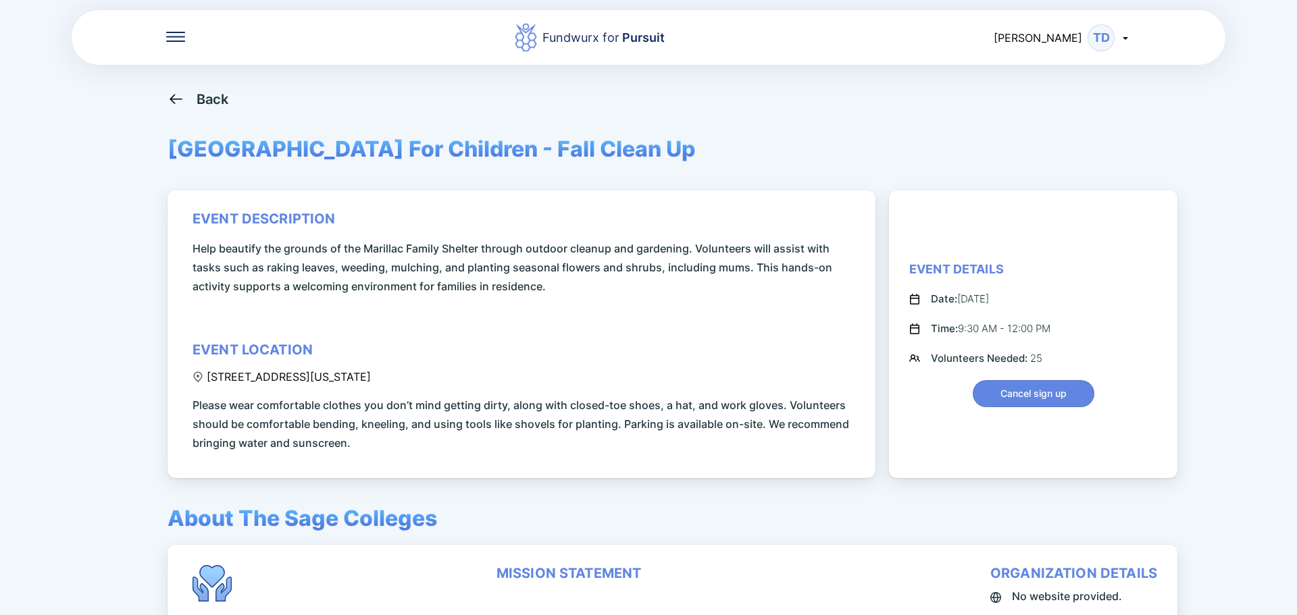
scroll to position [135, 0]
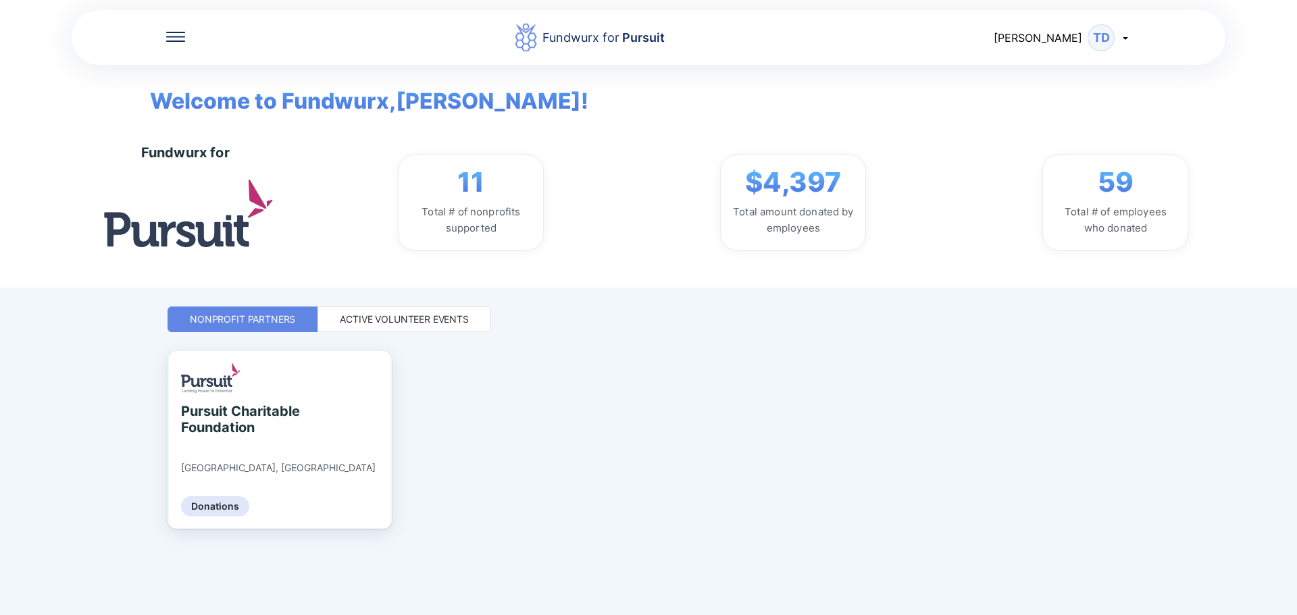
click at [420, 315] on div "Active Volunteer Events" at bounding box center [404, 320] width 129 height 14
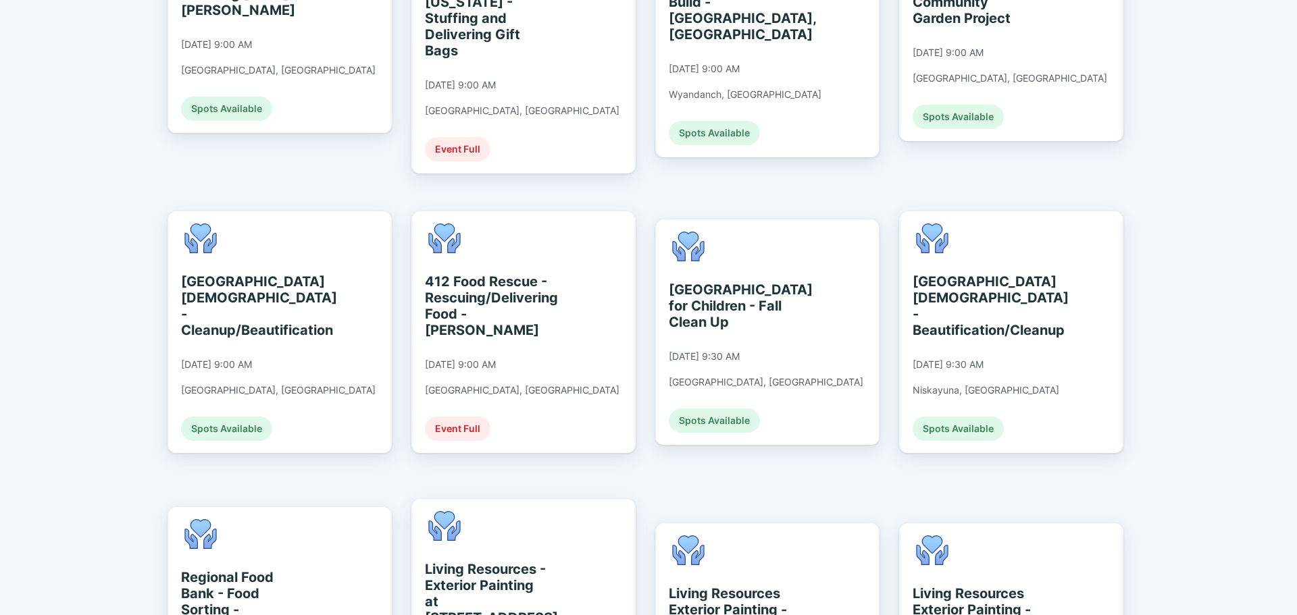
scroll to position [473, 0]
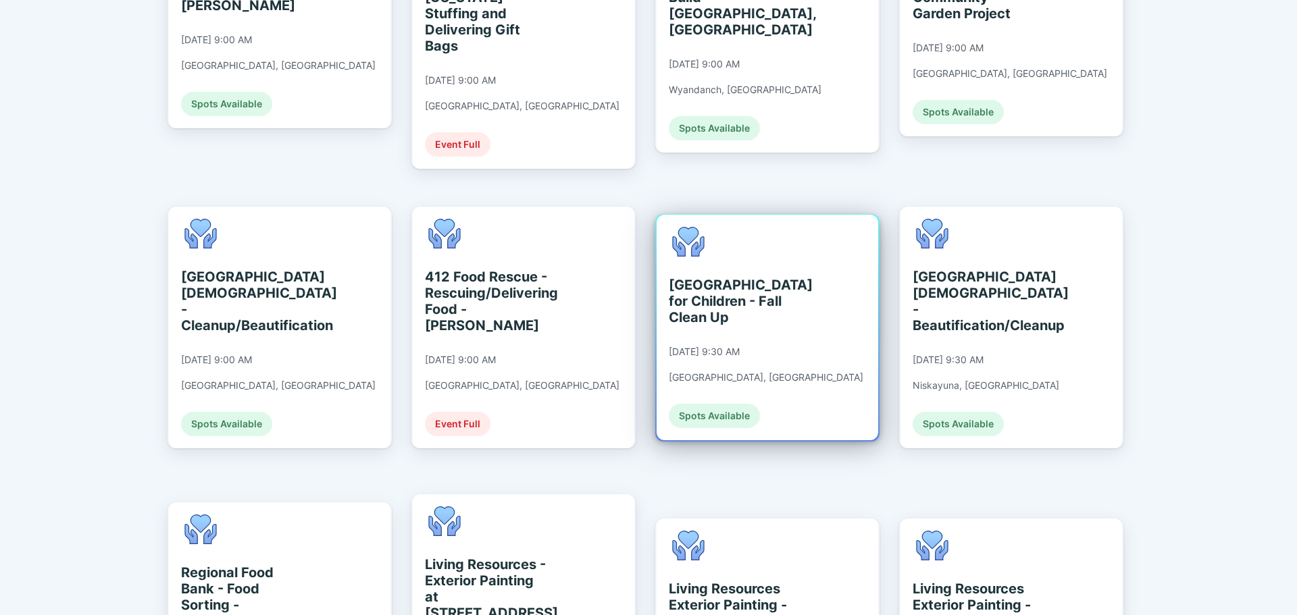
click at [723, 386] on div "St. Catherine's Center for Children - Fall Clean Up 09/10/2025 at 9:30 AM Alban…" at bounding box center [766, 327] width 194 height 201
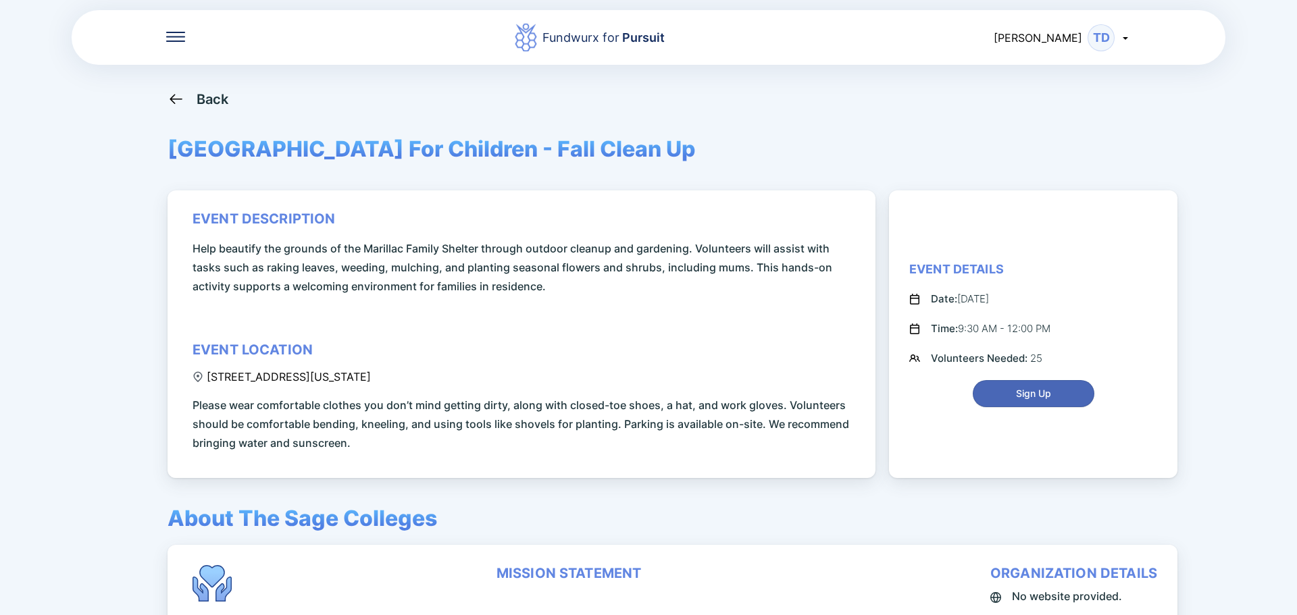
click at [1013, 394] on span "Sign Up" at bounding box center [1033, 394] width 104 height 14
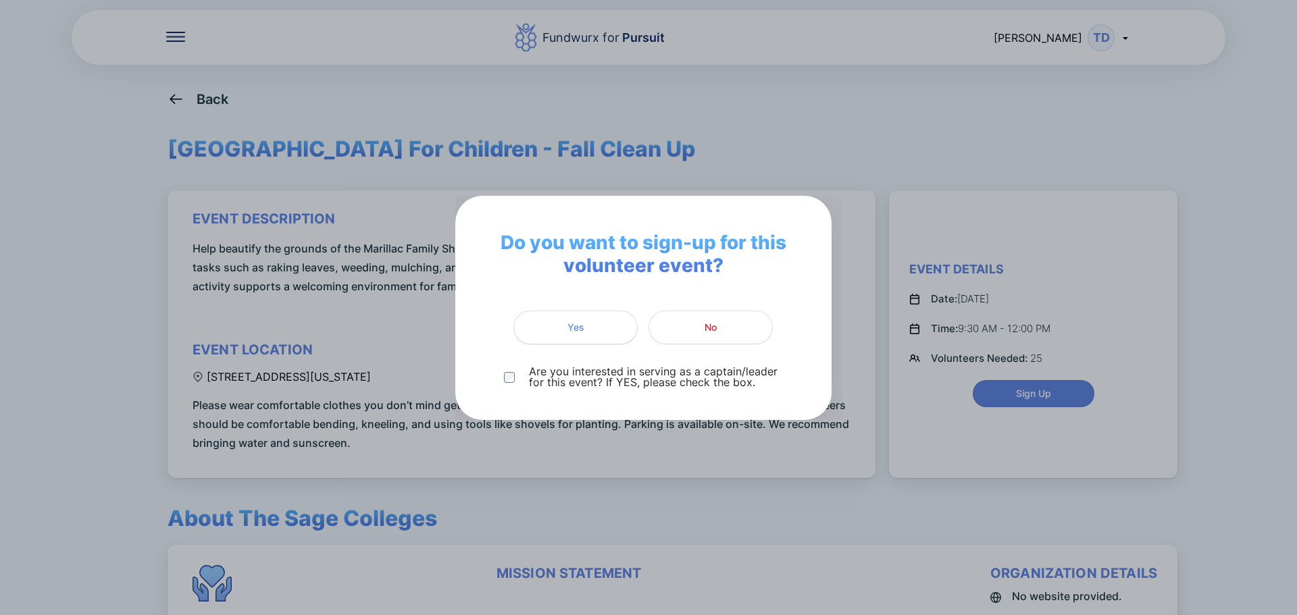
click at [592, 326] on span "Yes" at bounding box center [575, 328] width 107 height 14
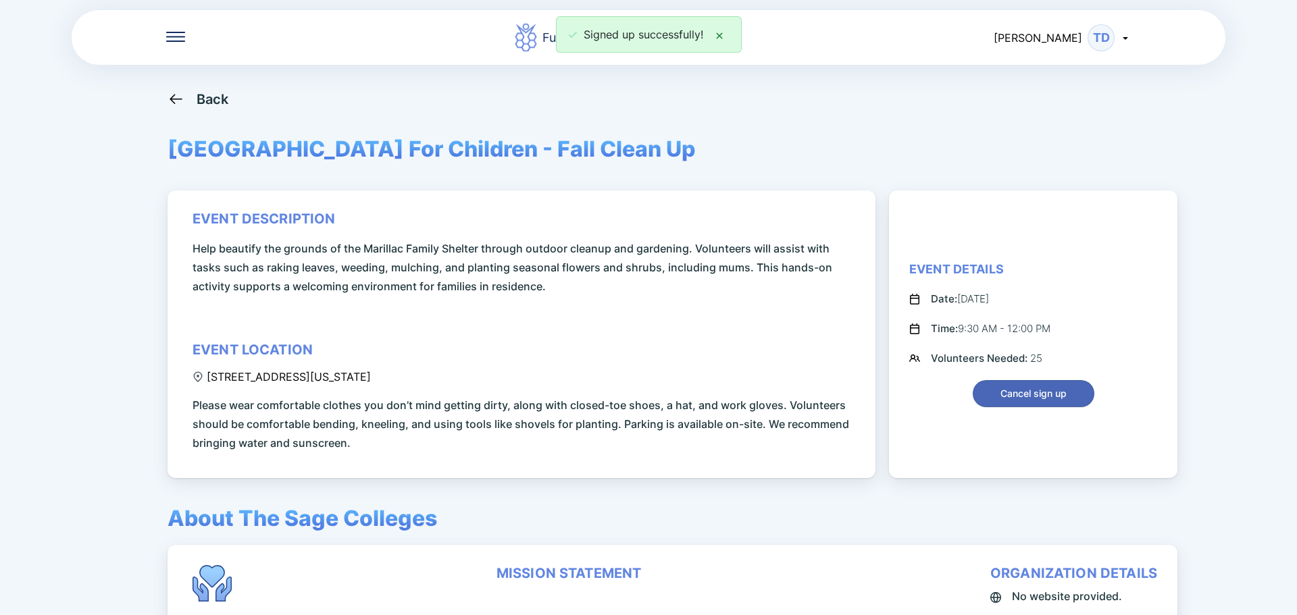
click at [1020, 390] on span "Cancel sign up" at bounding box center [1033, 394] width 66 height 14
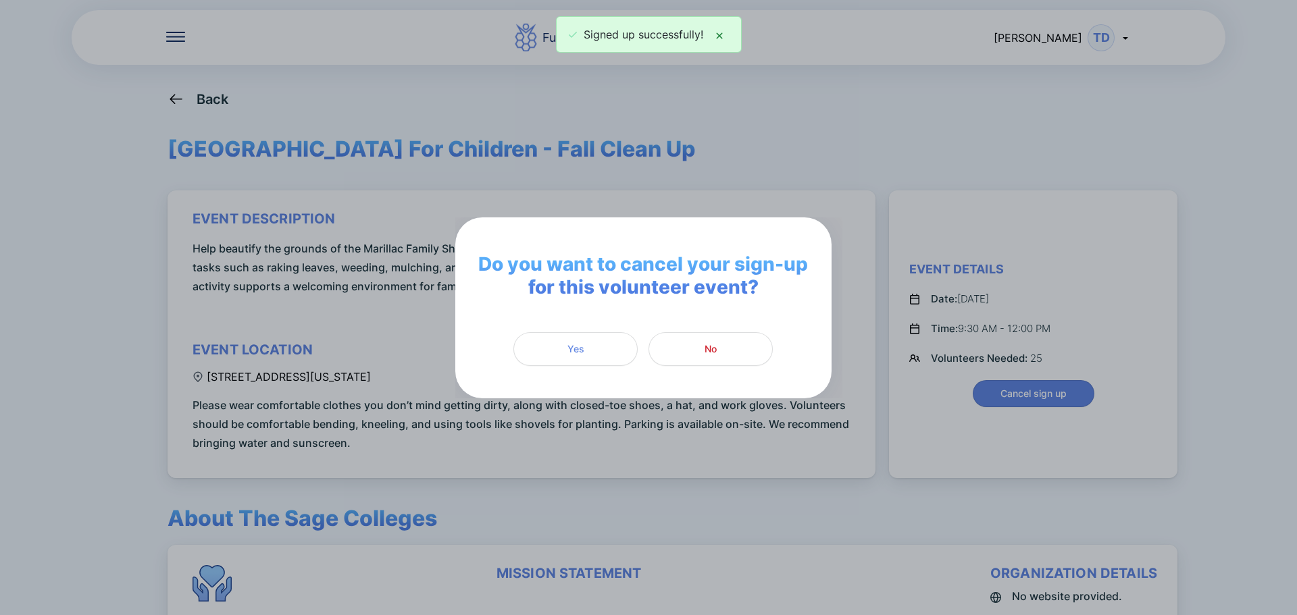
click at [652, 471] on div "Do you want to cancel your sign-up for this volunteer event? Yes No" at bounding box center [648, 307] width 1297 height 615
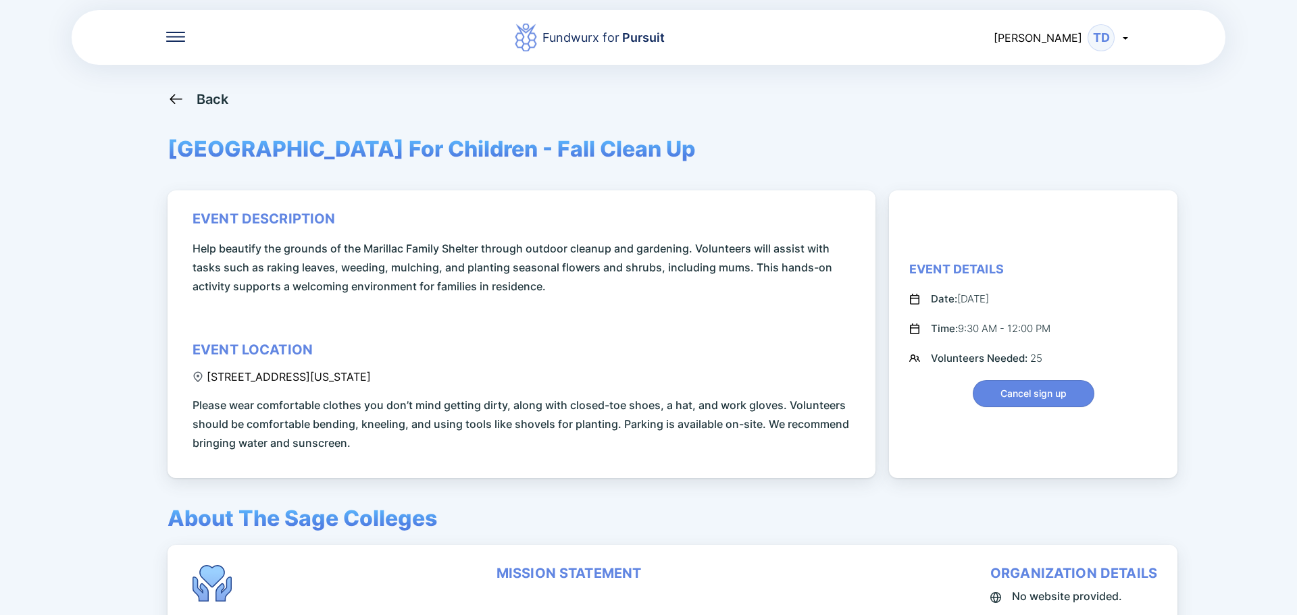
click at [214, 98] on div "Back" at bounding box center [213, 99] width 32 height 16
